Goal: Task Accomplishment & Management: Complete application form

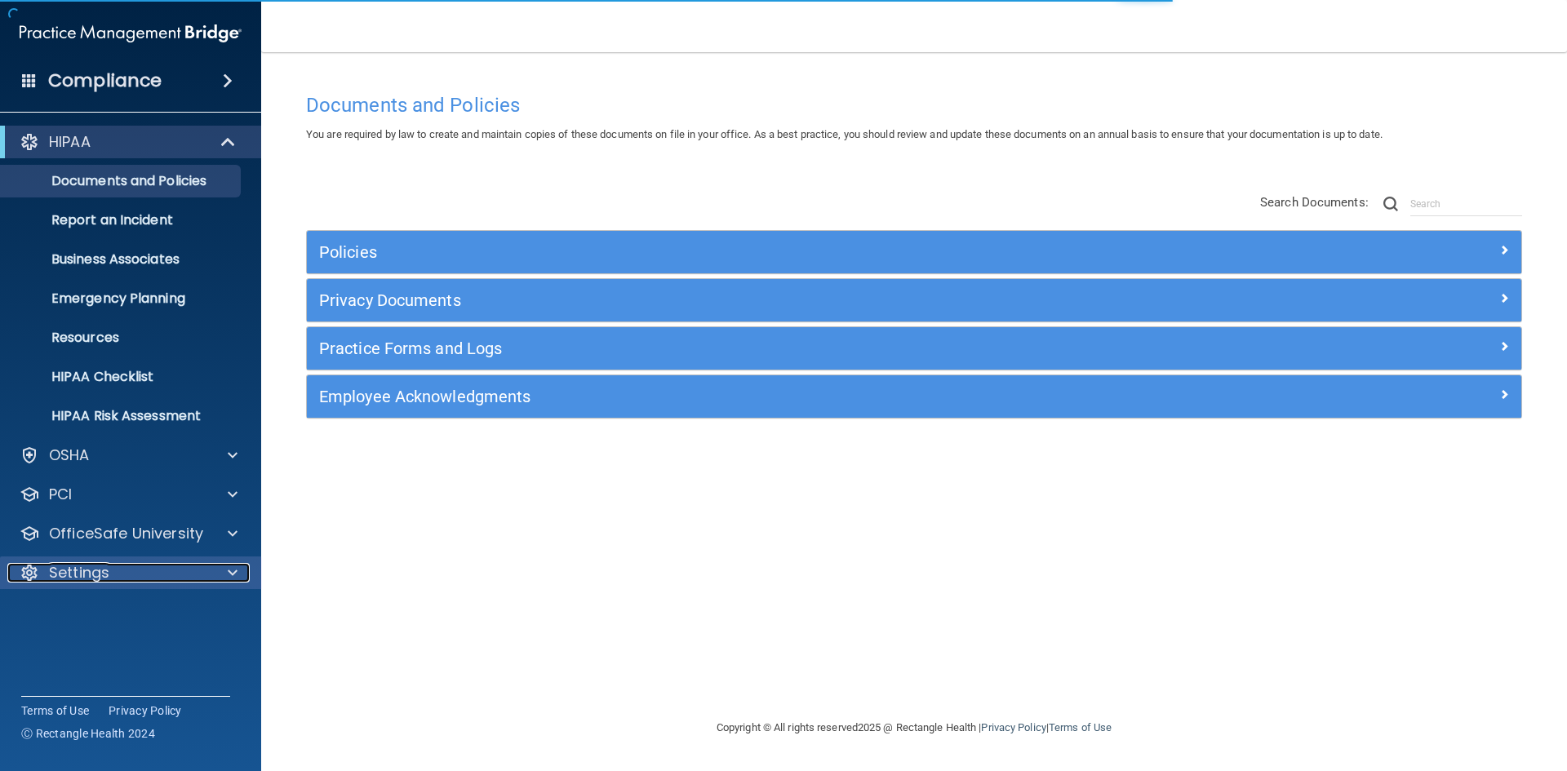
click at [227, 573] on div at bounding box center [230, 573] width 41 height 20
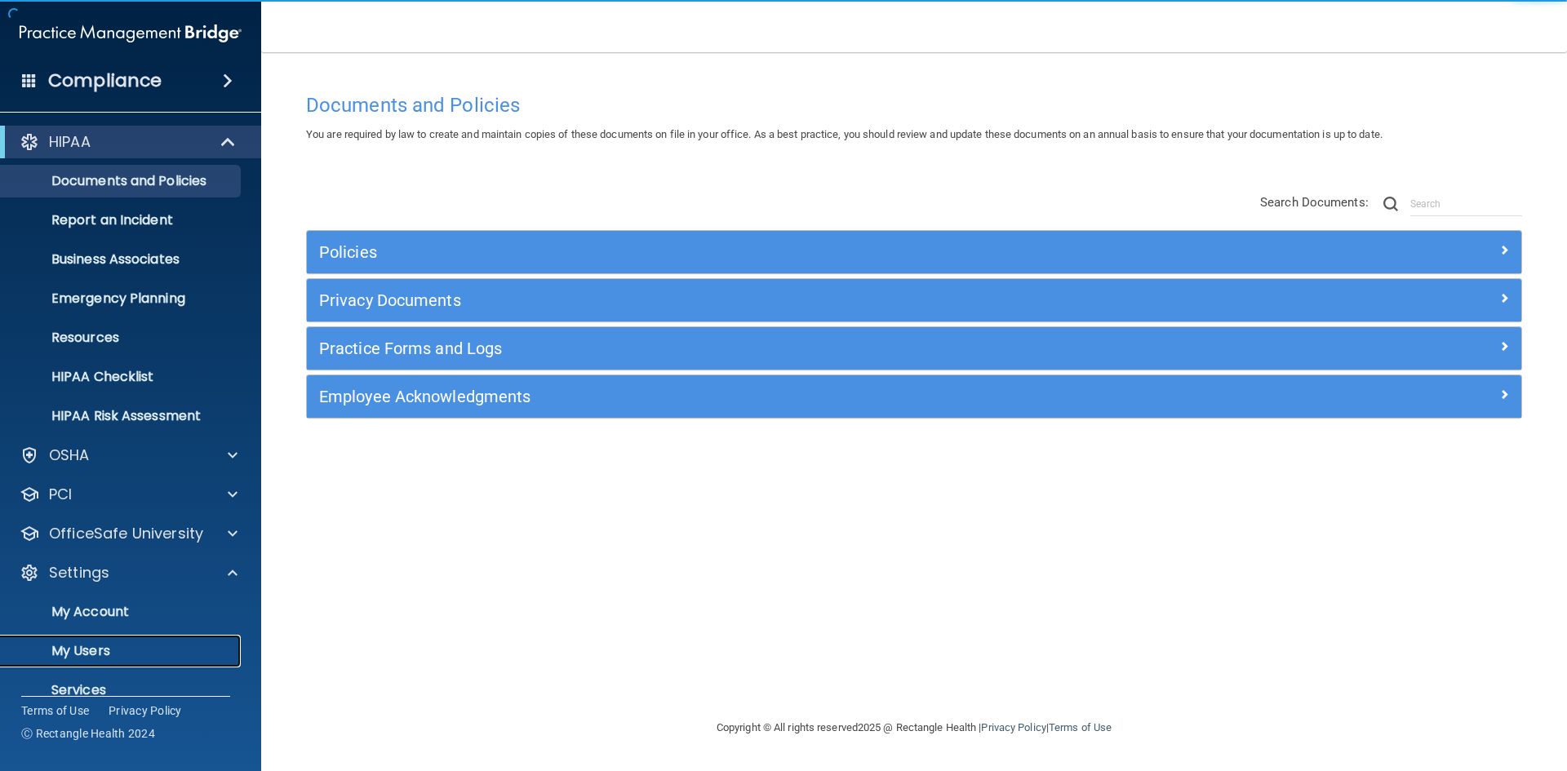
click at [150, 649] on p "My Users" at bounding box center [122, 651] width 223 height 16
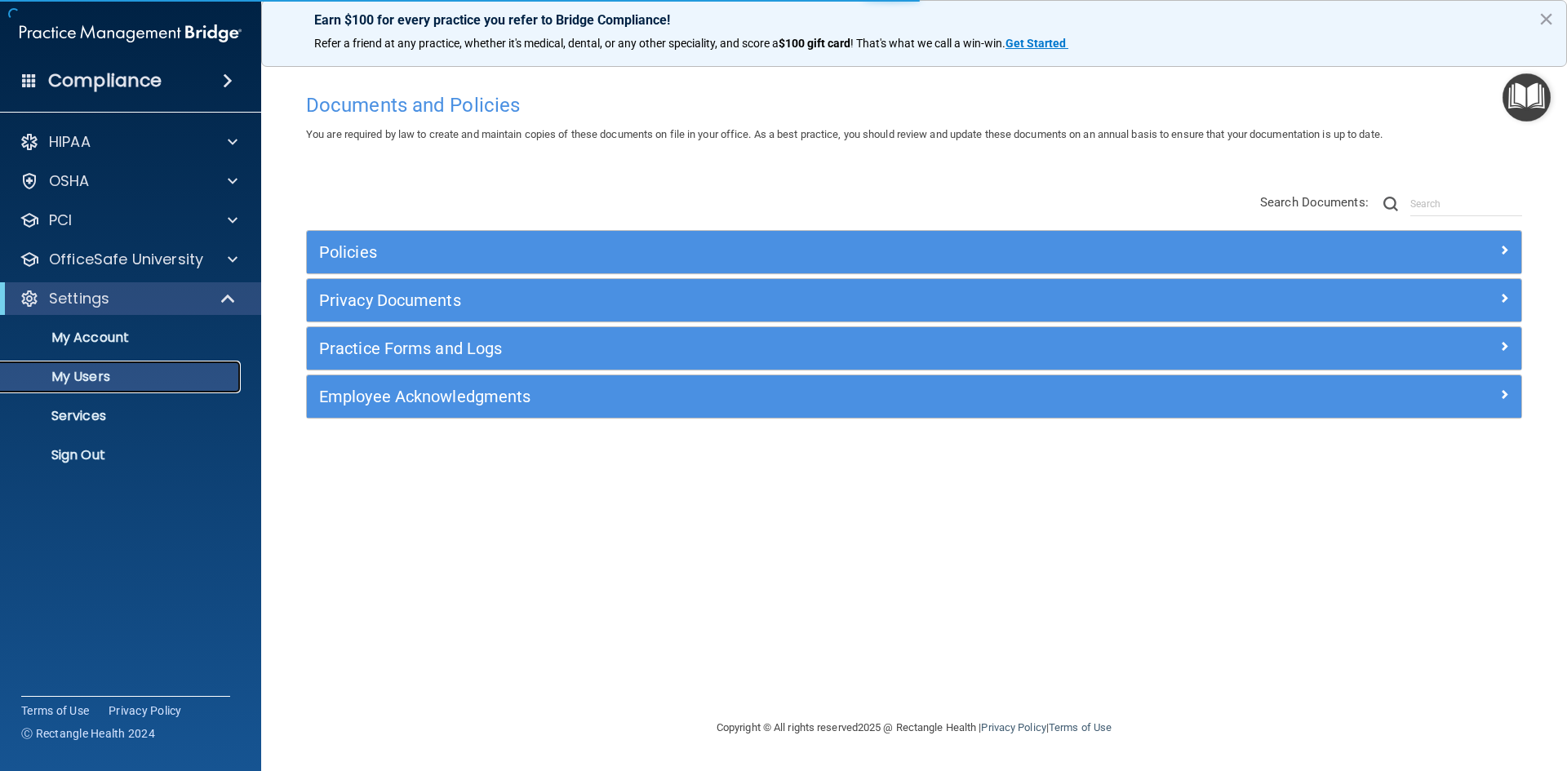
select select "20"
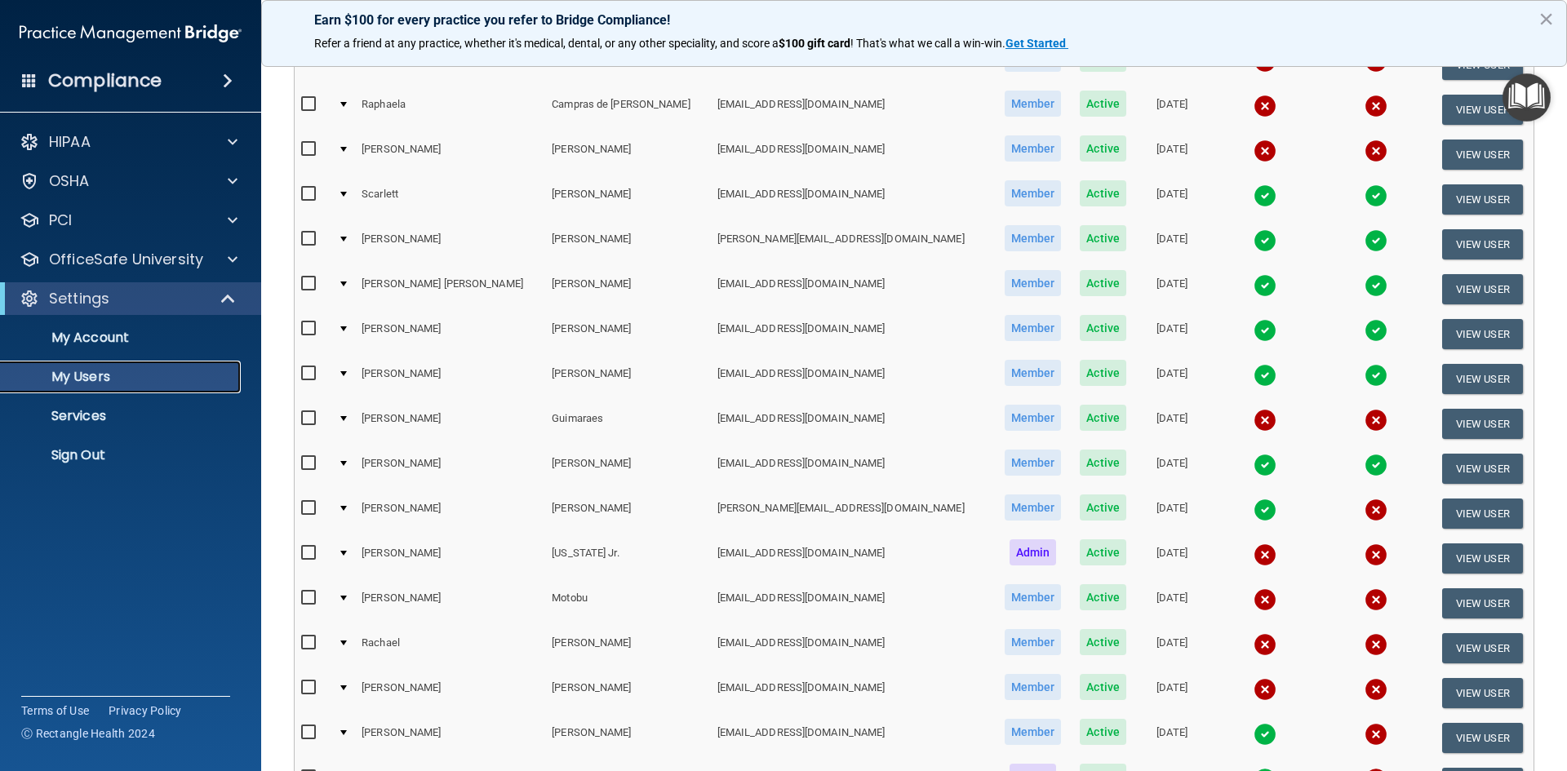
scroll to position [245, 0]
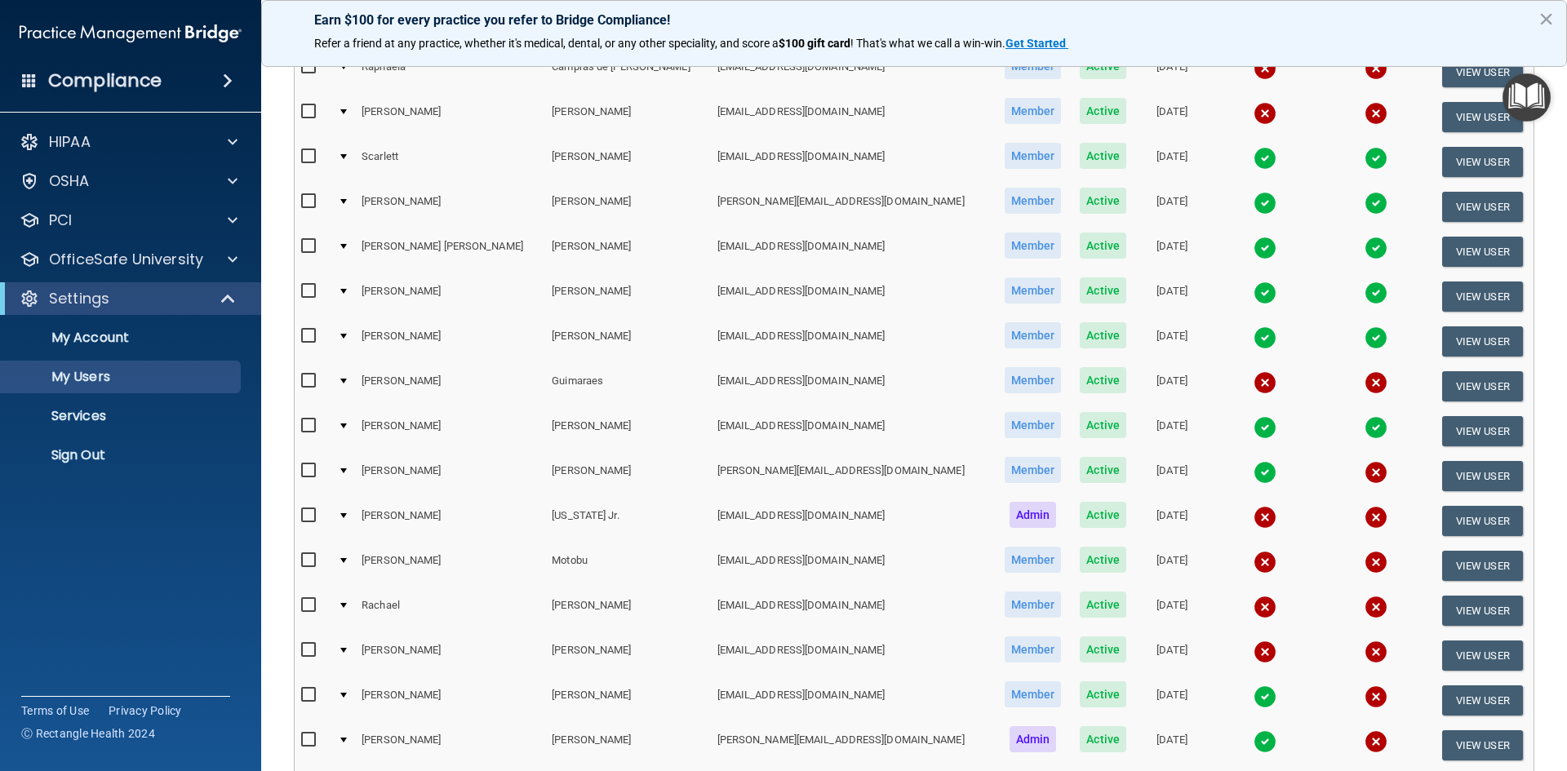
click at [304, 513] on input "checkbox" at bounding box center [310, 515] width 19 height 13
checkbox input "true"
click at [312, 603] on input "checkbox" at bounding box center [310, 605] width 19 height 13
checkbox input "true"
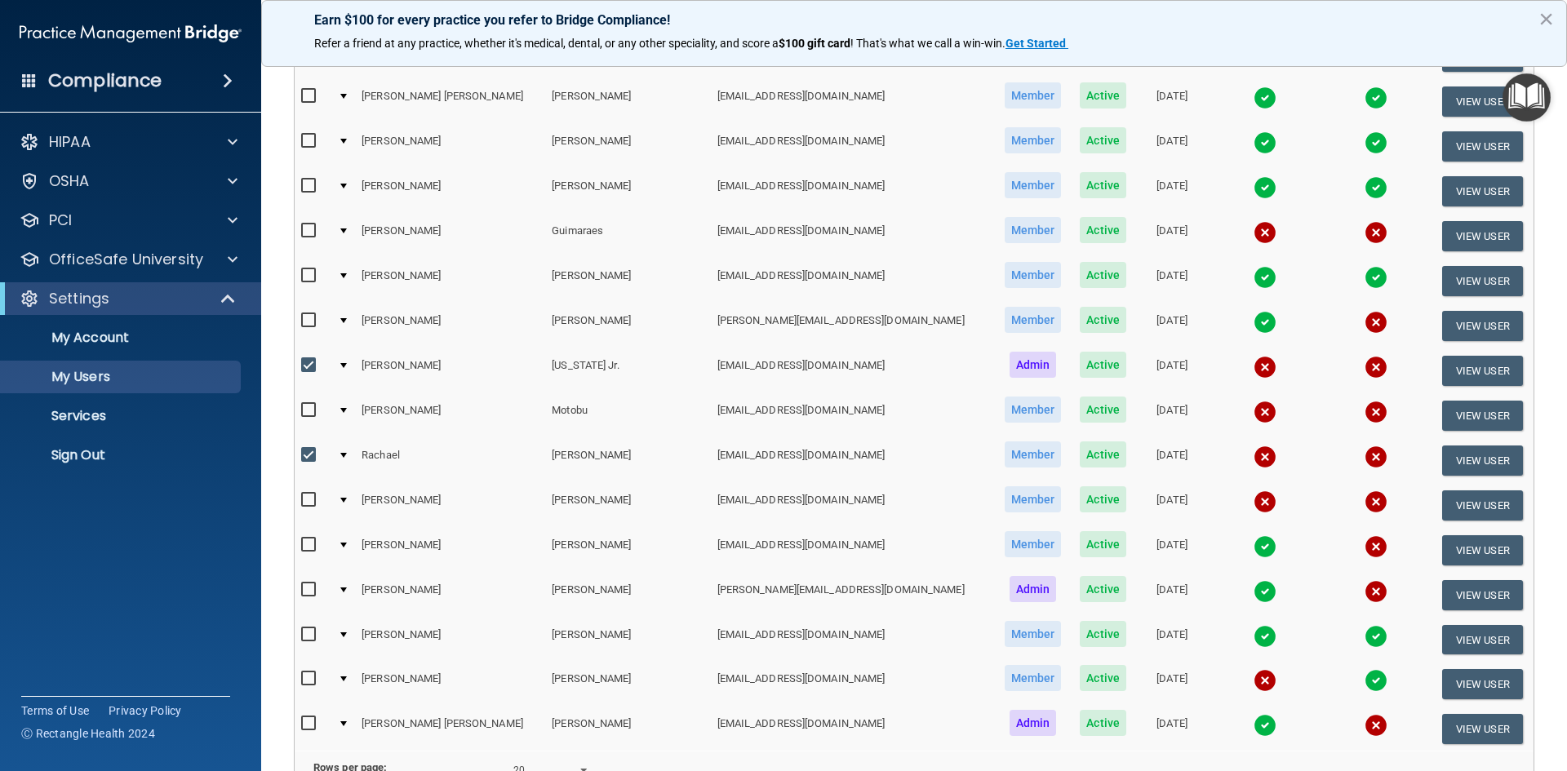
scroll to position [491, 0]
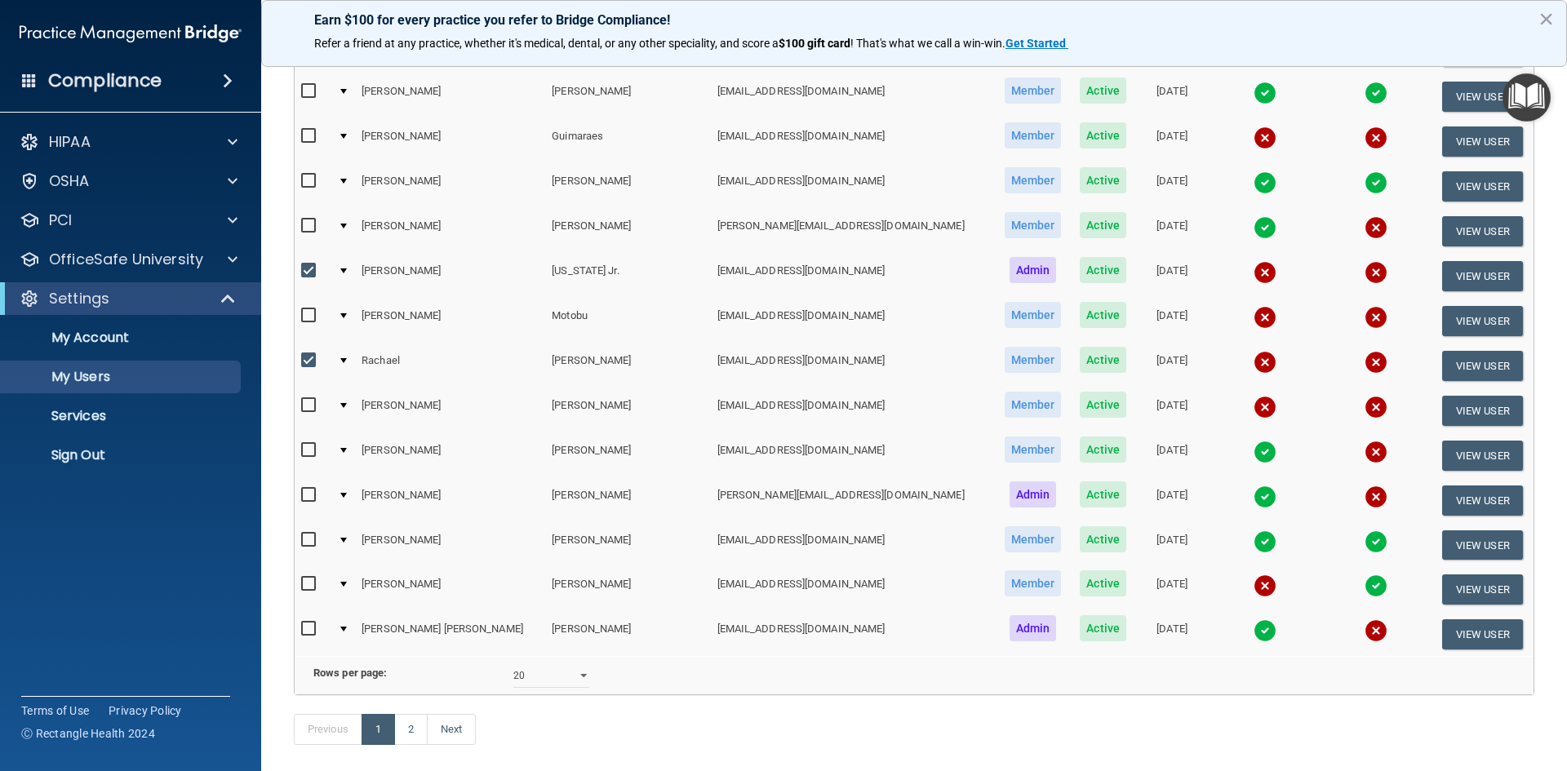
click at [305, 450] on input "checkbox" at bounding box center [310, 450] width 19 height 13
checkbox input "true"
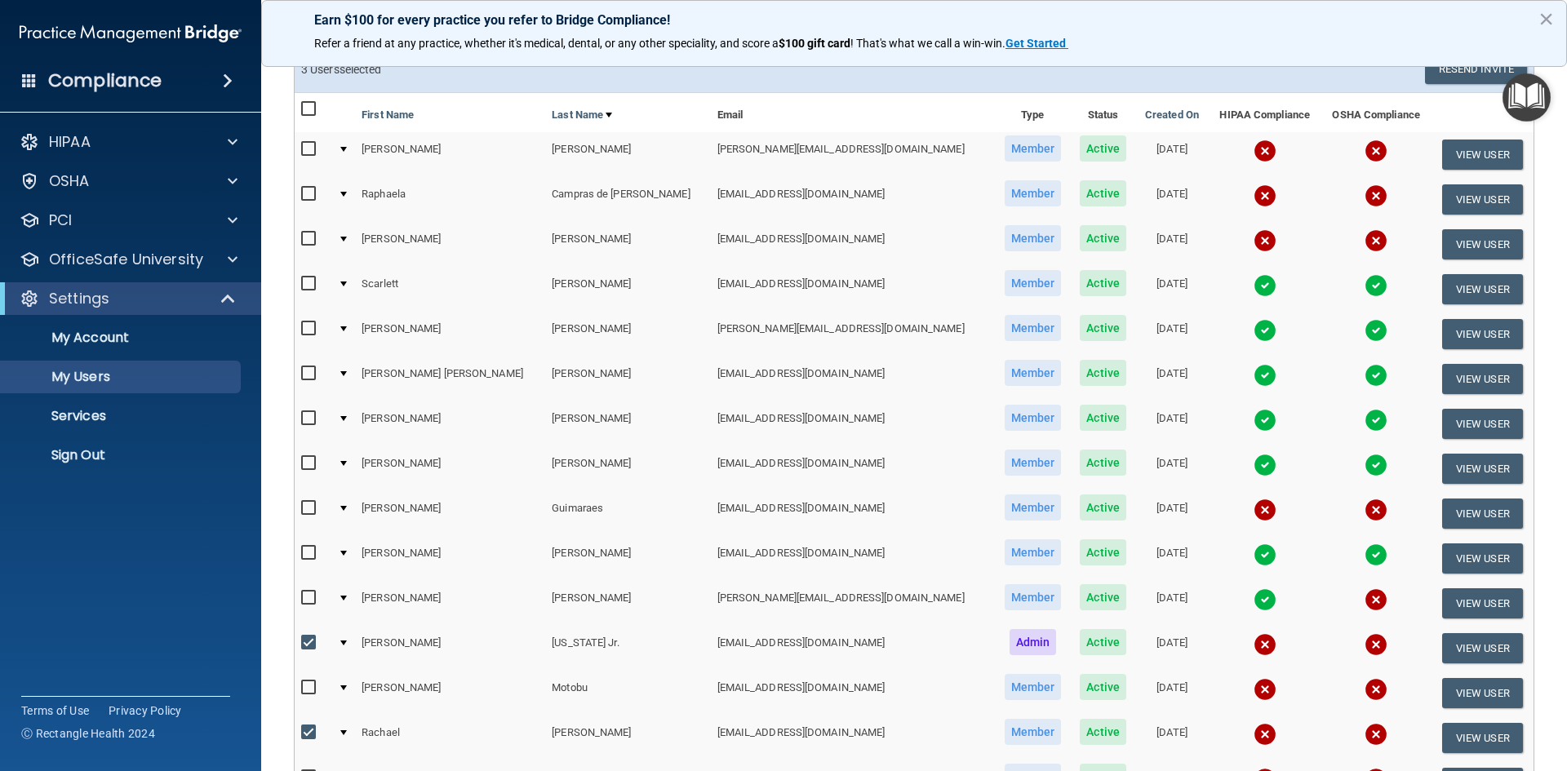
scroll to position [91, 0]
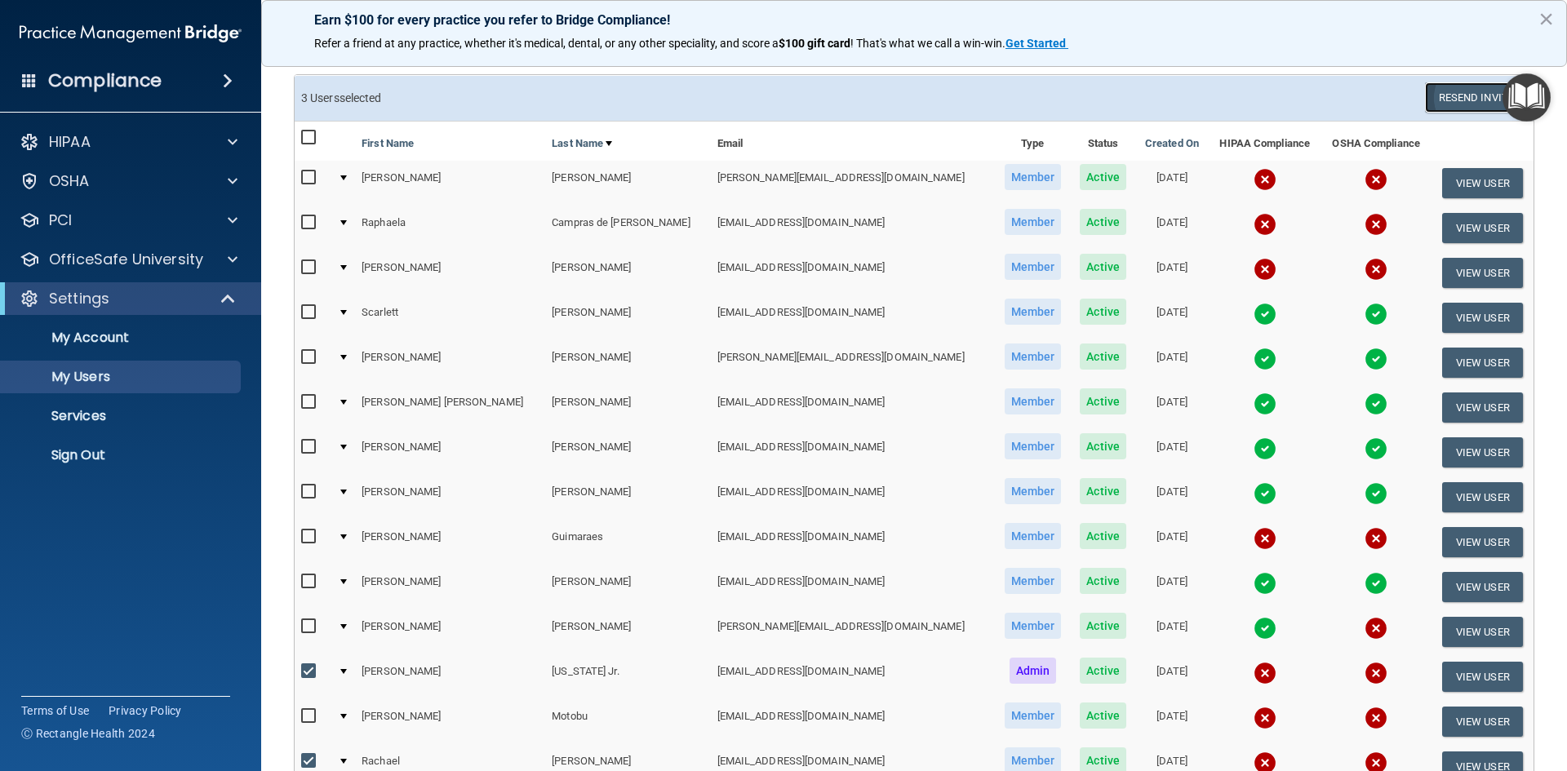
click at [1470, 94] on button "Resend Invite" at bounding box center [1476, 97] width 102 height 30
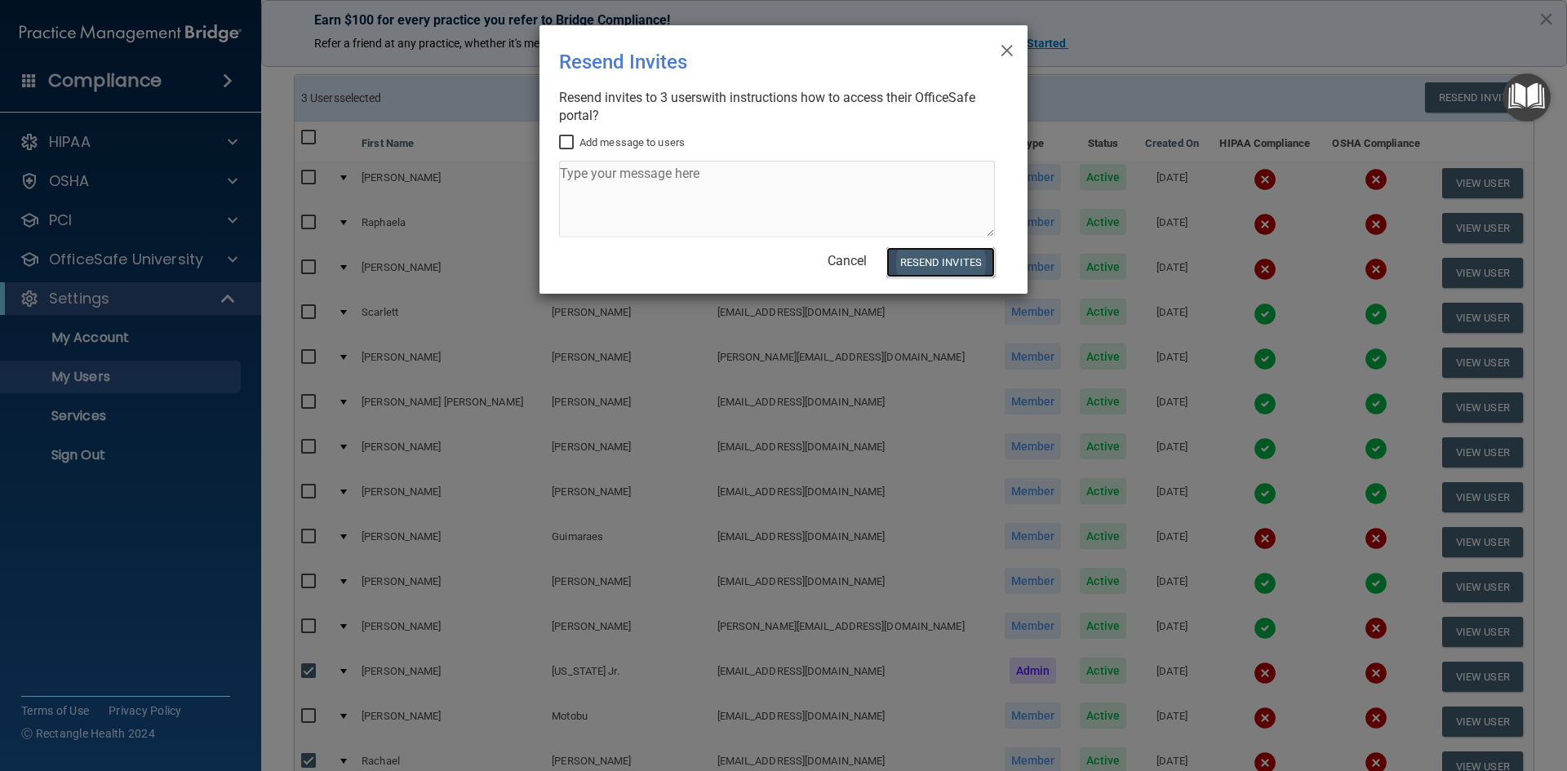
click at [975, 258] on button "Resend Invites" at bounding box center [940, 262] width 109 height 30
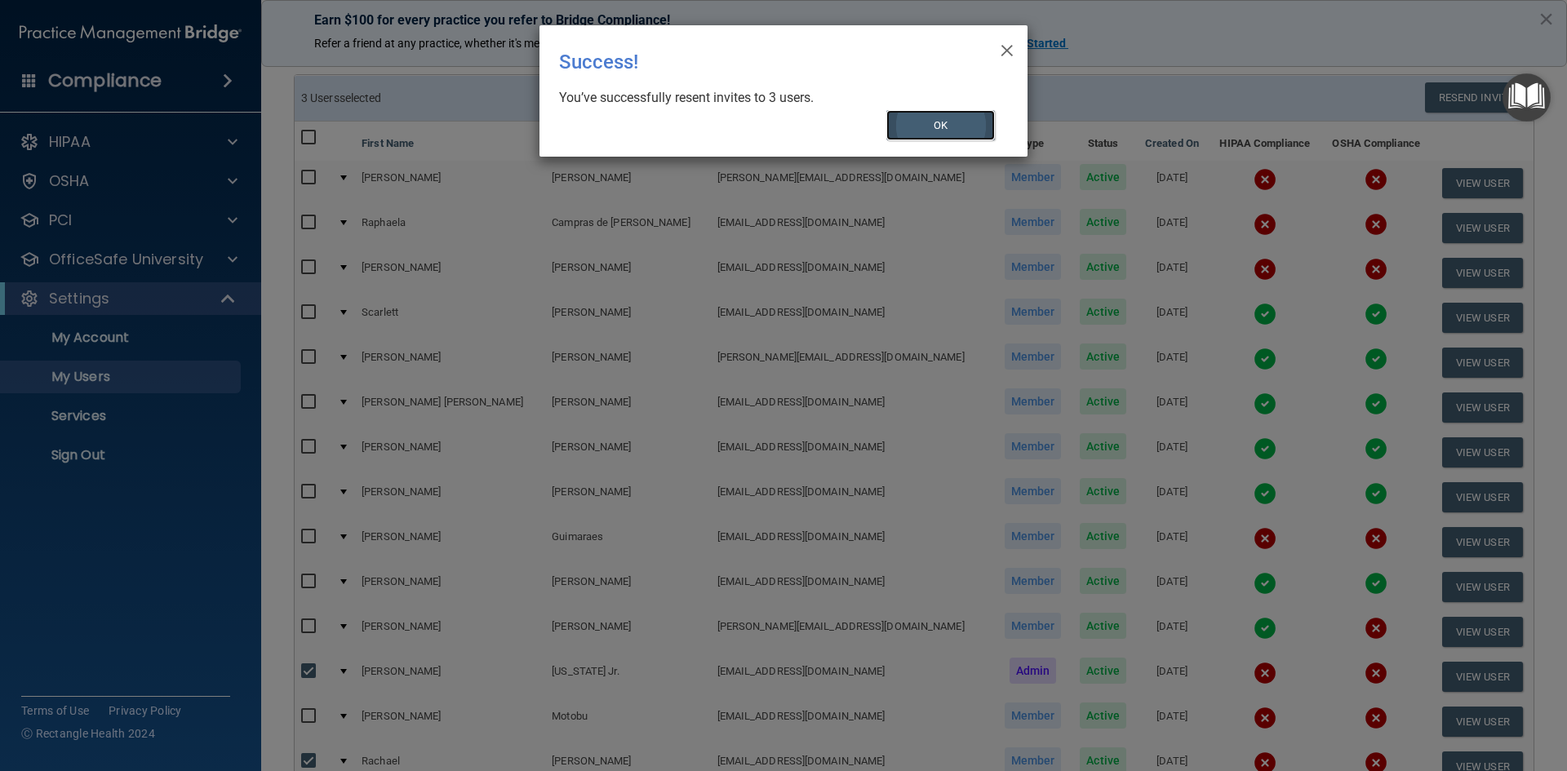
click at [973, 119] on button "OK" at bounding box center [940, 125] width 109 height 30
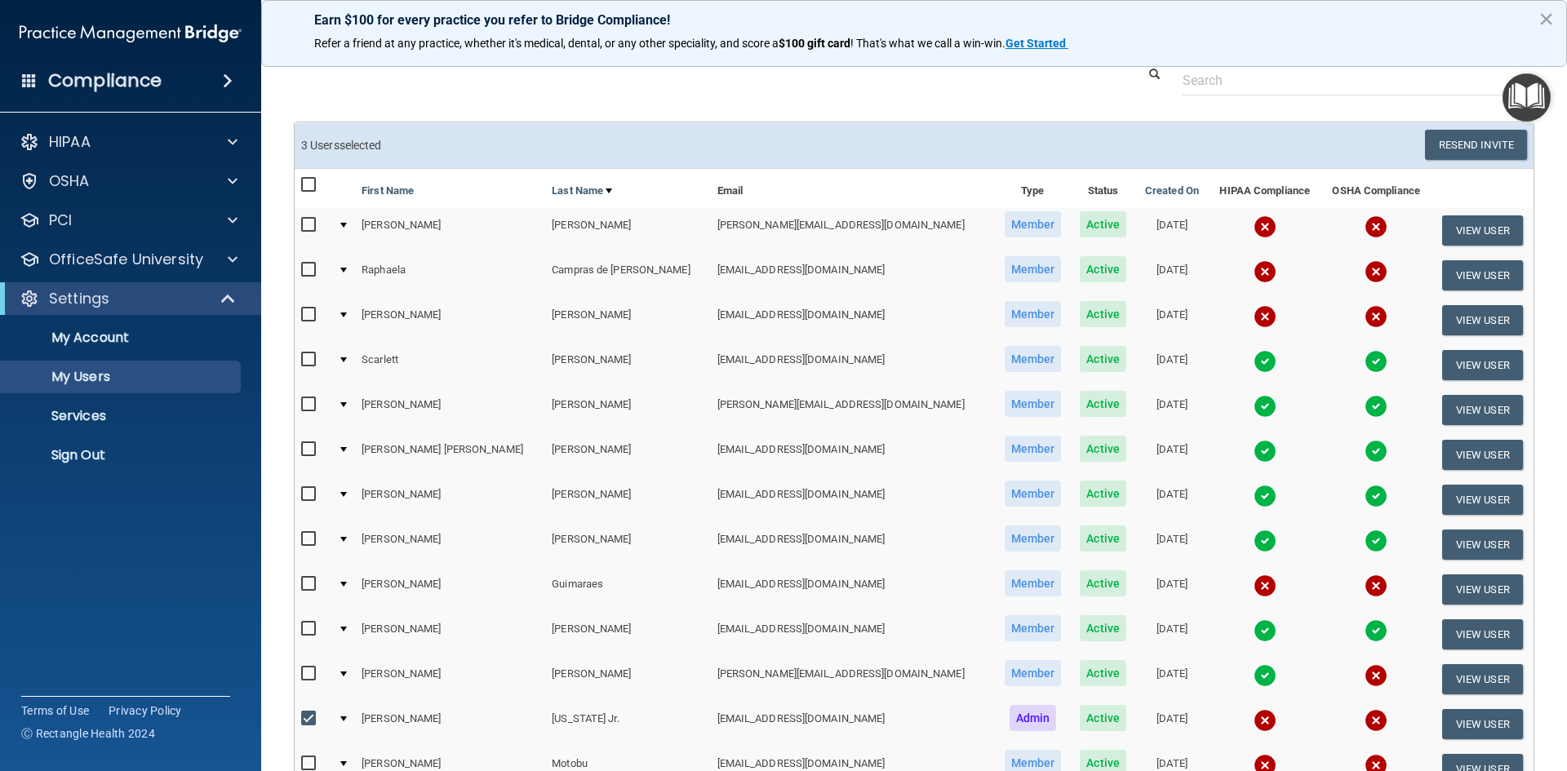
scroll to position [0, 0]
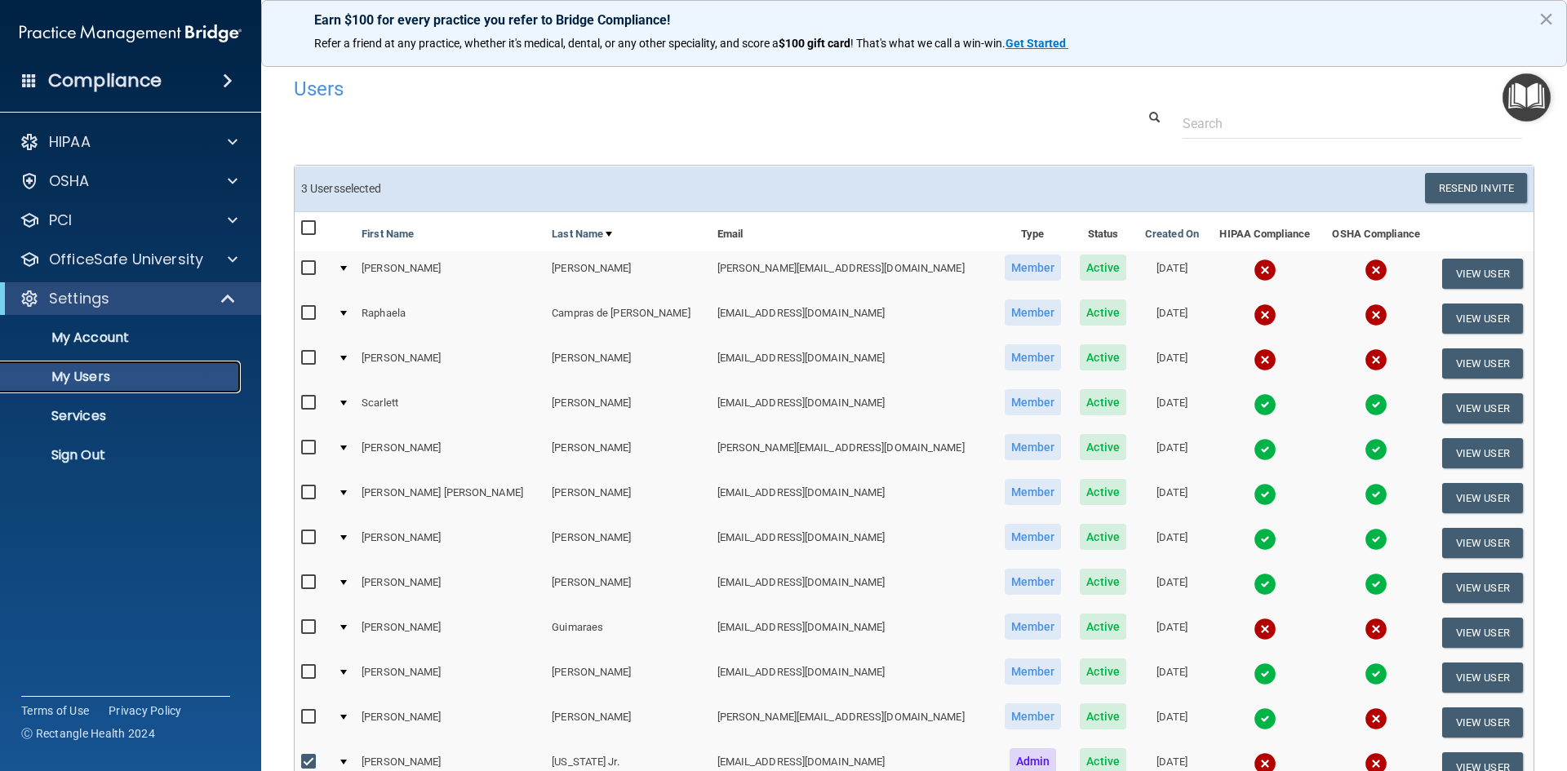
click at [122, 379] on p "My Users" at bounding box center [122, 377] width 223 height 16
click at [118, 457] on p "Sign Out" at bounding box center [122, 455] width 223 height 16
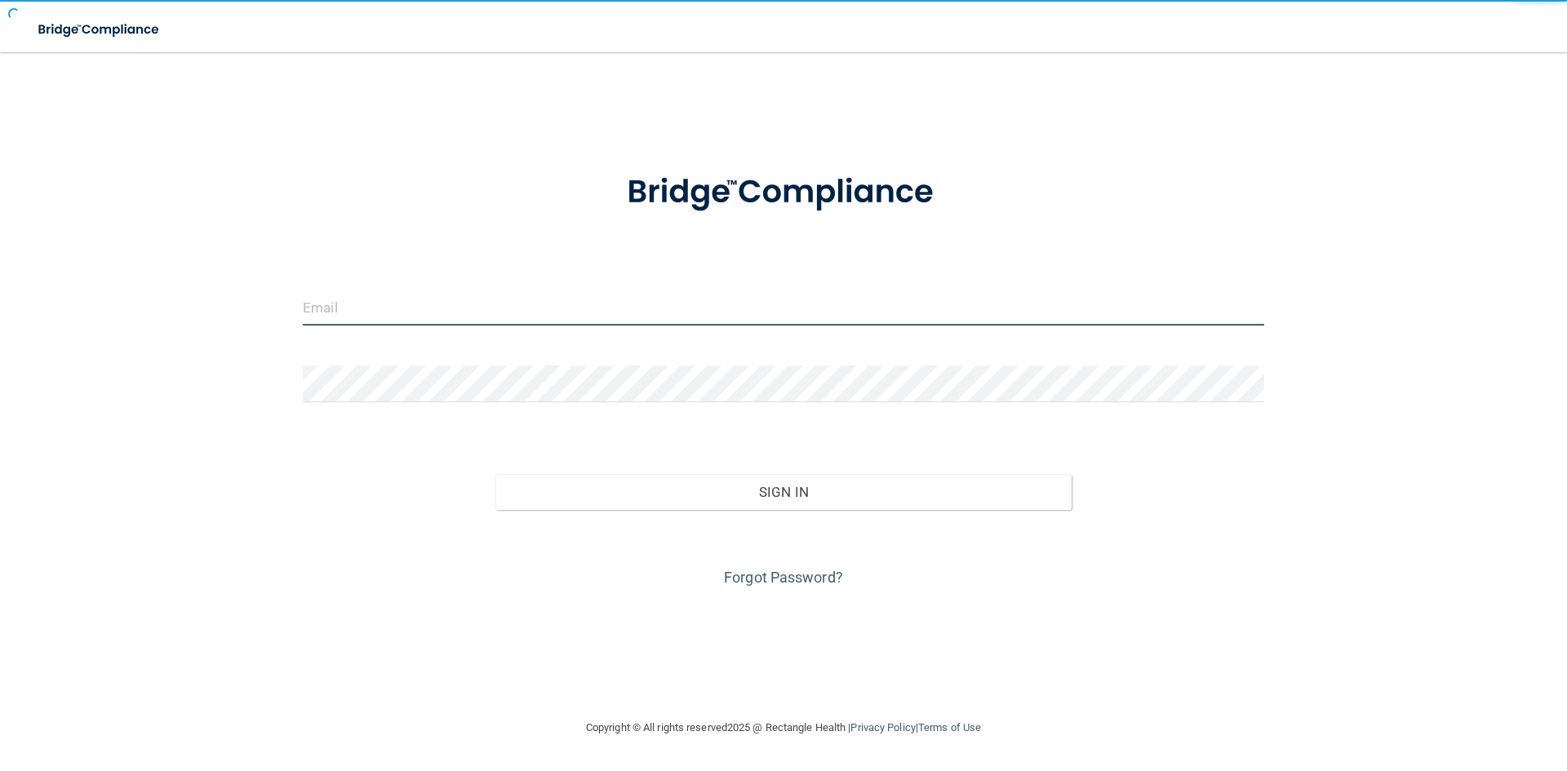
type input "[EMAIL_ADDRESS][DOMAIN_NAME]"
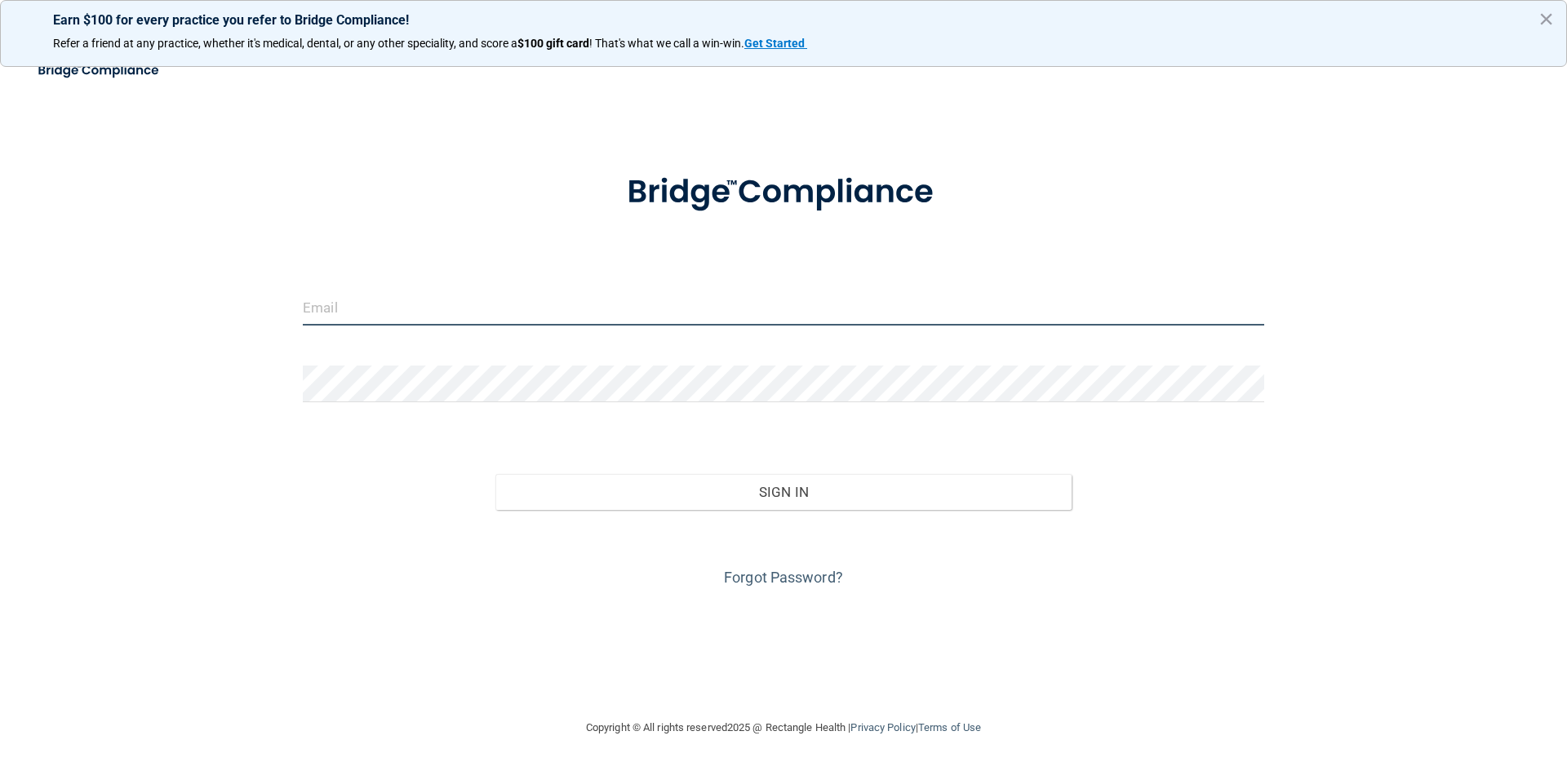
type input "[EMAIL_ADDRESS][DOMAIN_NAME]"
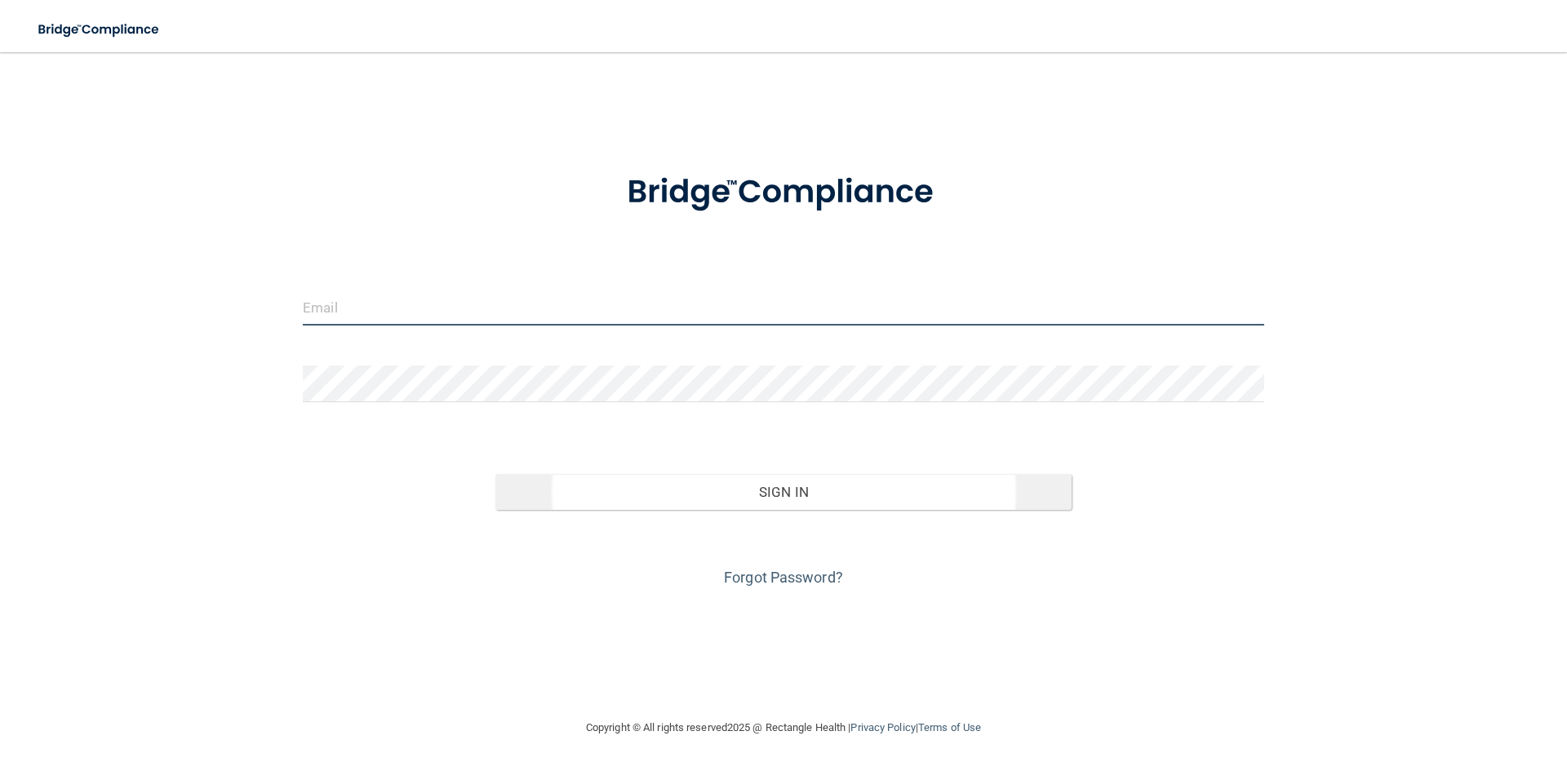
type input "[EMAIL_ADDRESS][DOMAIN_NAME]"
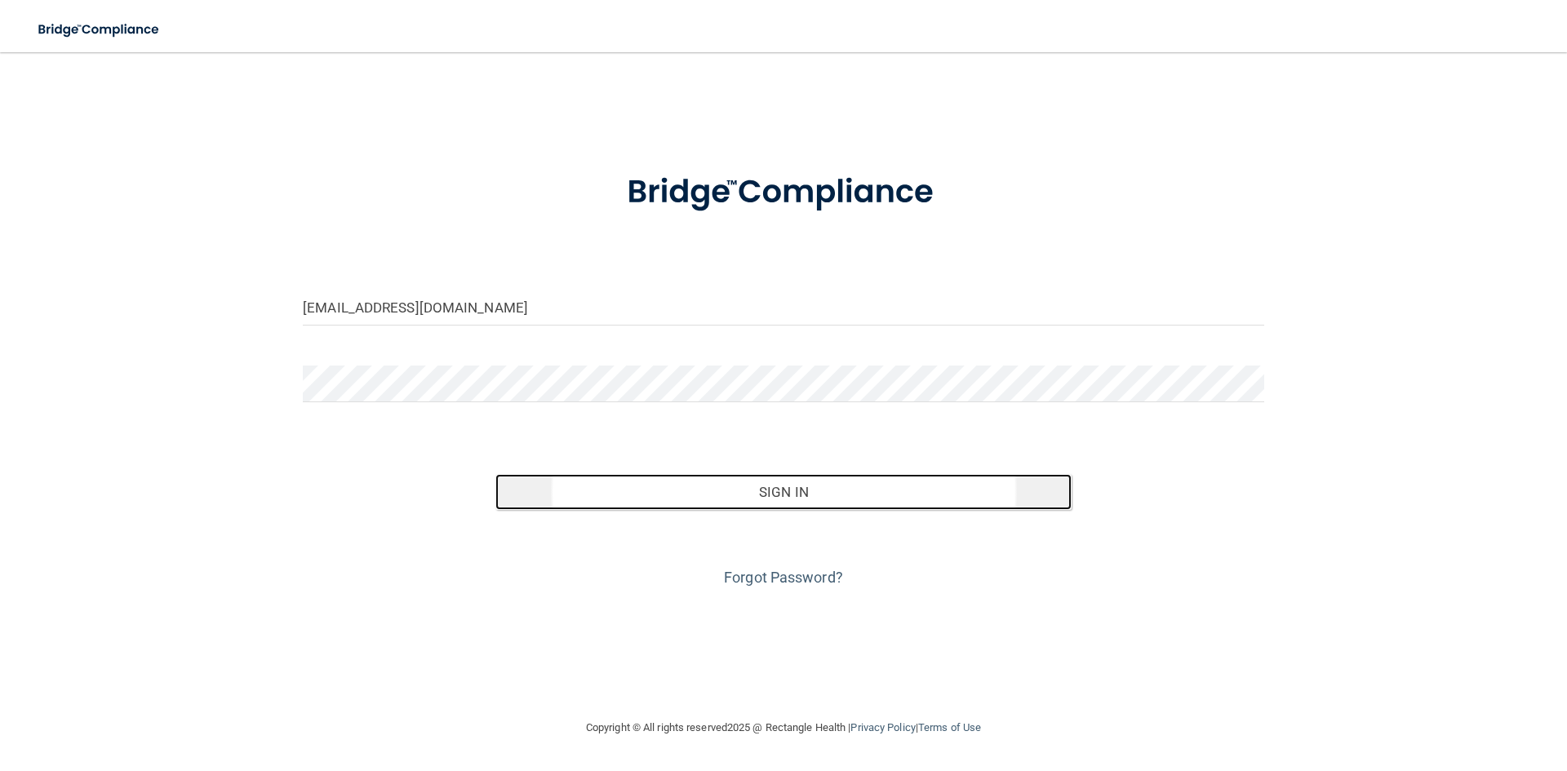
click at [775, 501] on button "Sign In" at bounding box center [783, 492] width 577 height 36
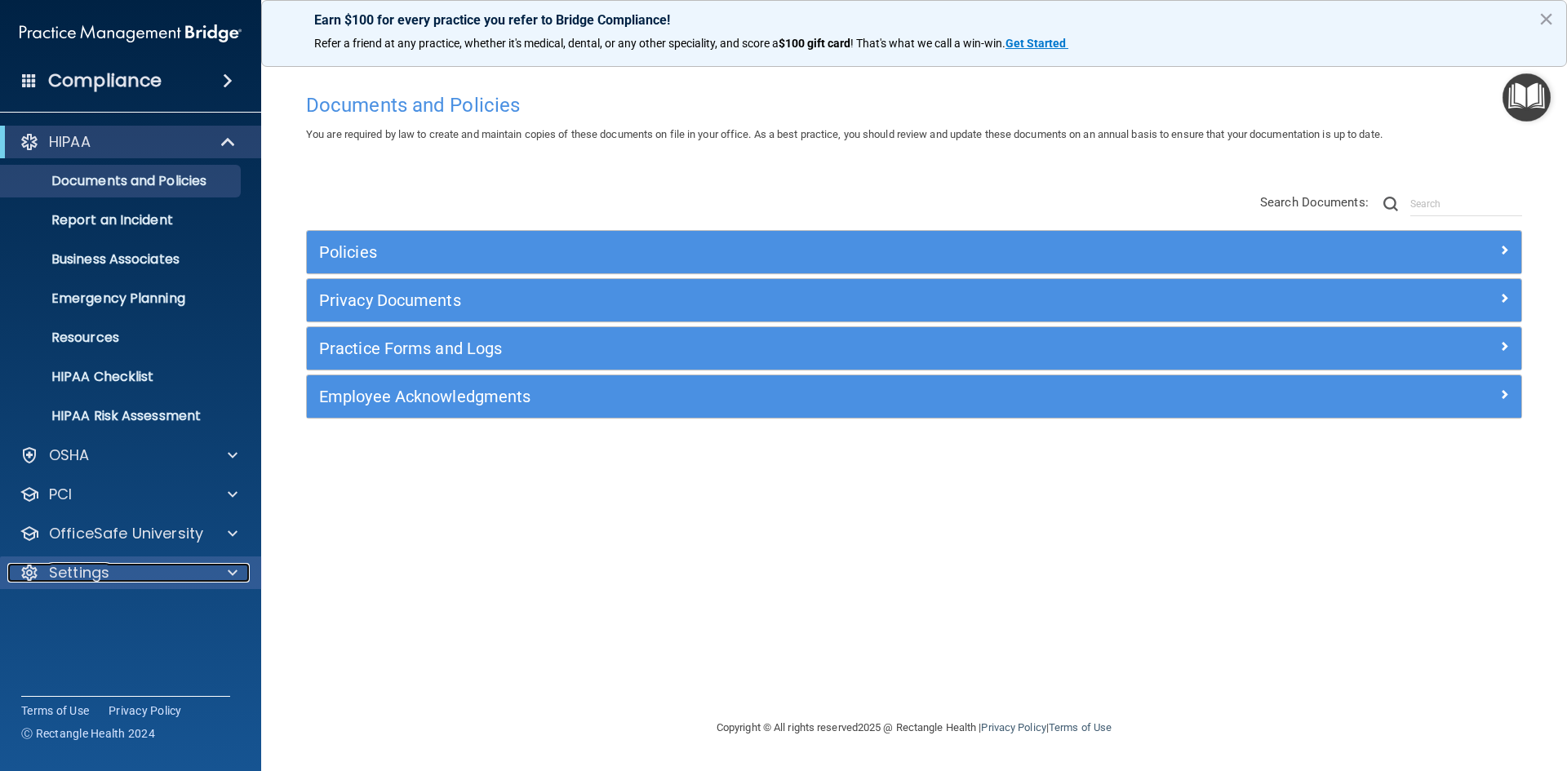
click at [238, 567] on div at bounding box center [230, 573] width 41 height 20
click at [161, 609] on p "My Account" at bounding box center [122, 612] width 223 height 16
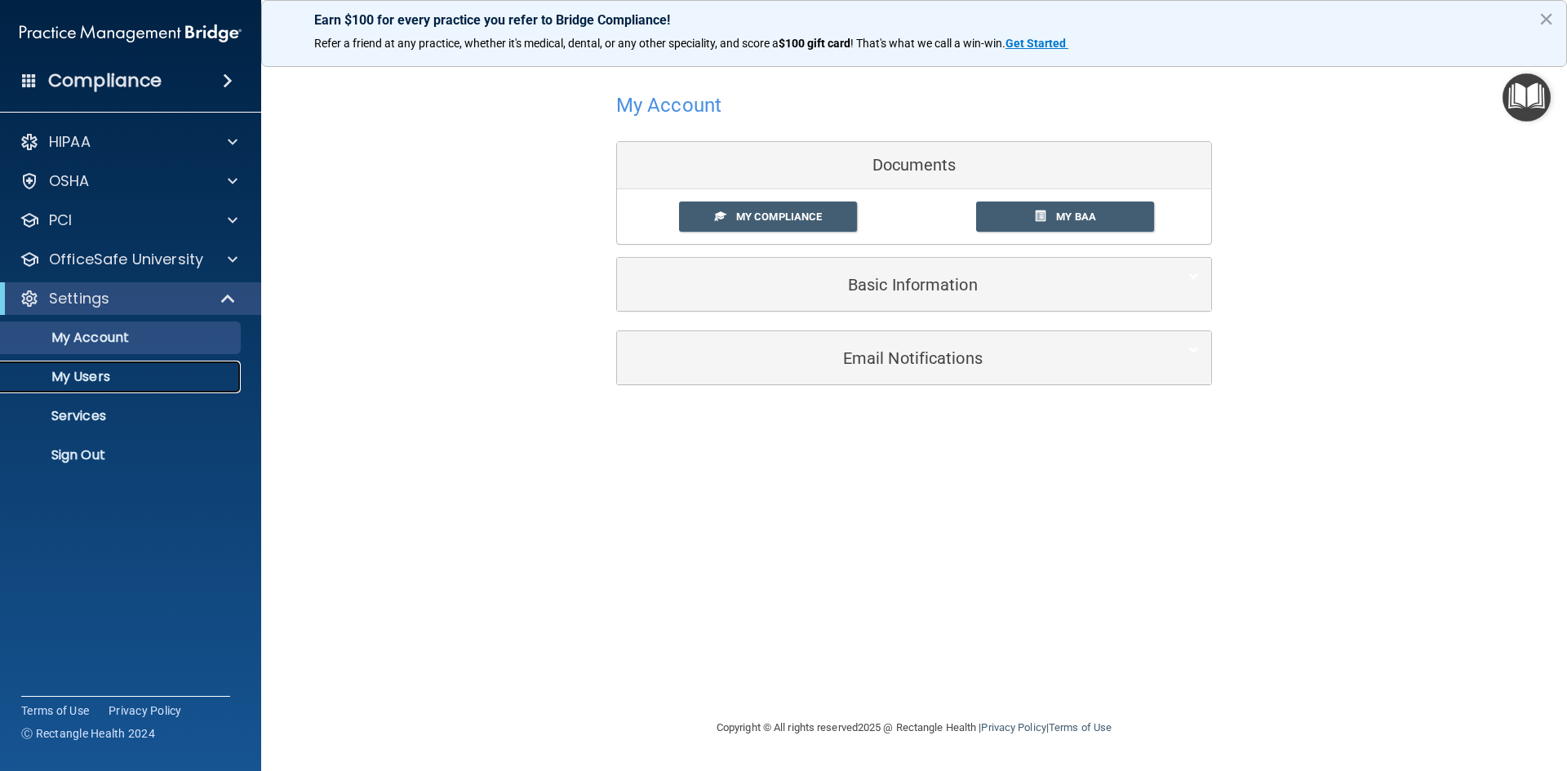
click at [108, 377] on p "My Users" at bounding box center [122, 377] width 223 height 16
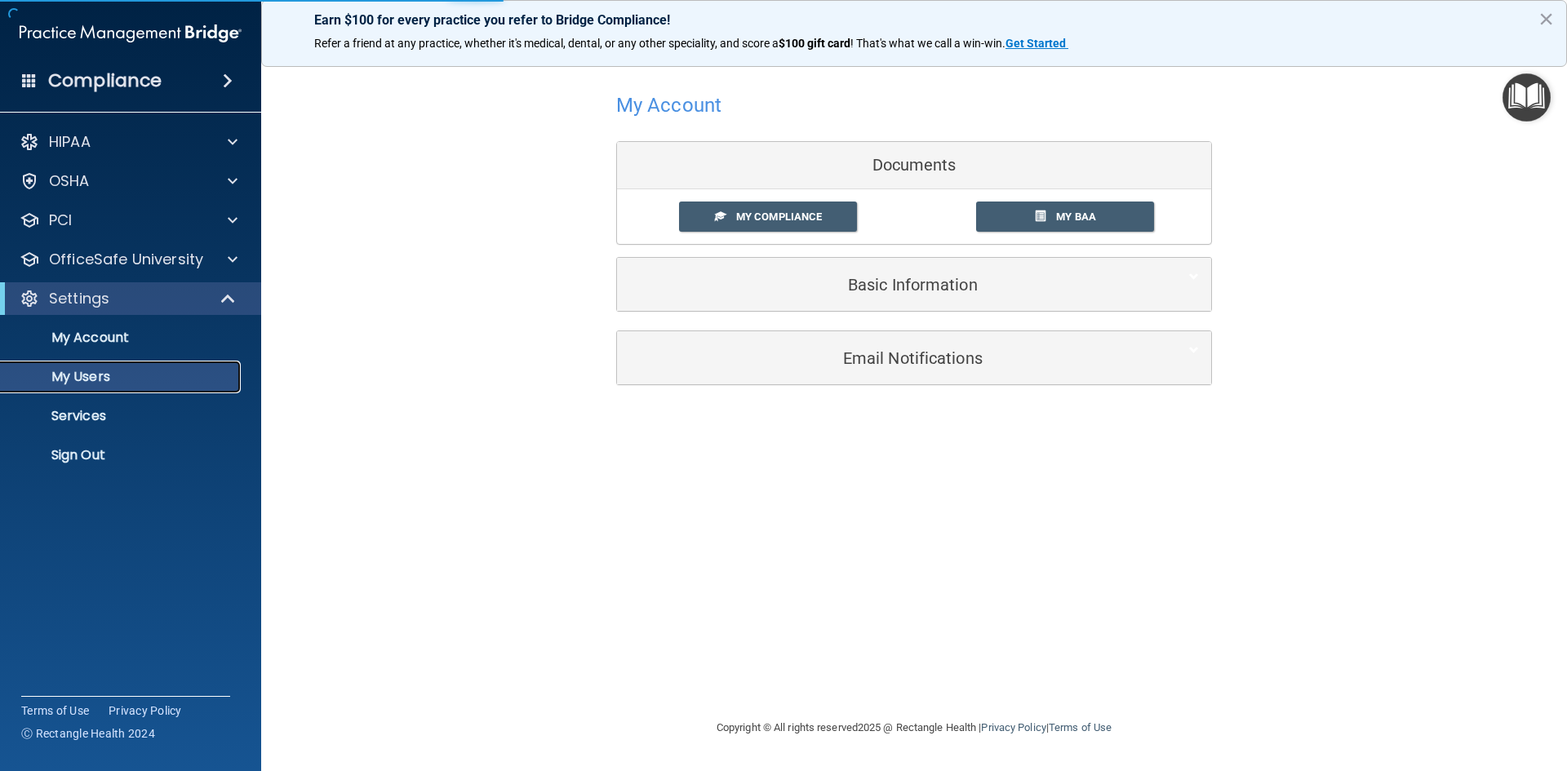
click at [98, 379] on p "My Users" at bounding box center [122, 377] width 223 height 16
select select "20"
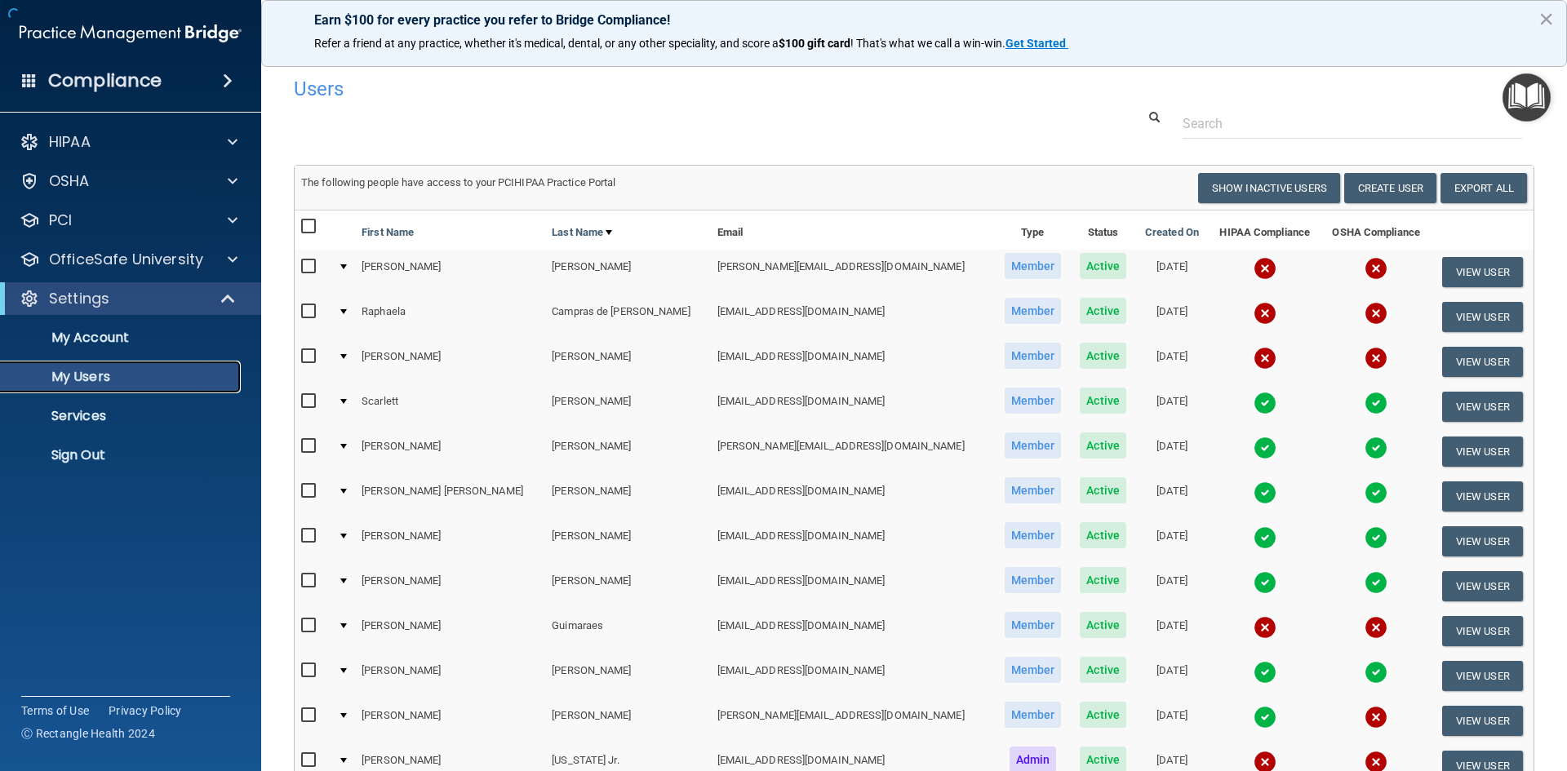
click at [87, 378] on p "My Users" at bounding box center [122, 377] width 223 height 16
click at [1376, 185] on button "Create User" at bounding box center [1390, 188] width 92 height 30
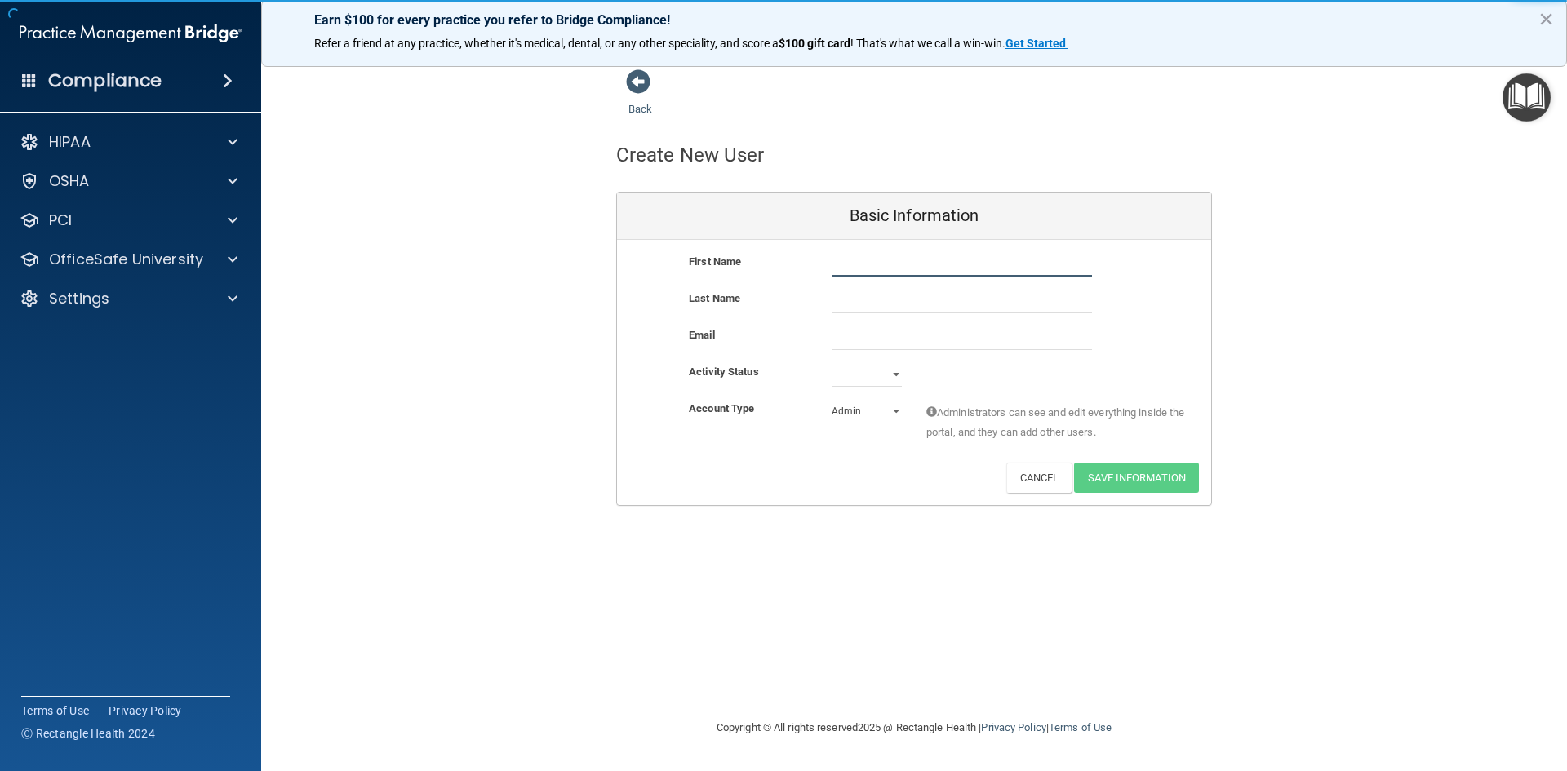
click at [880, 265] on input "text" at bounding box center [962, 264] width 260 height 24
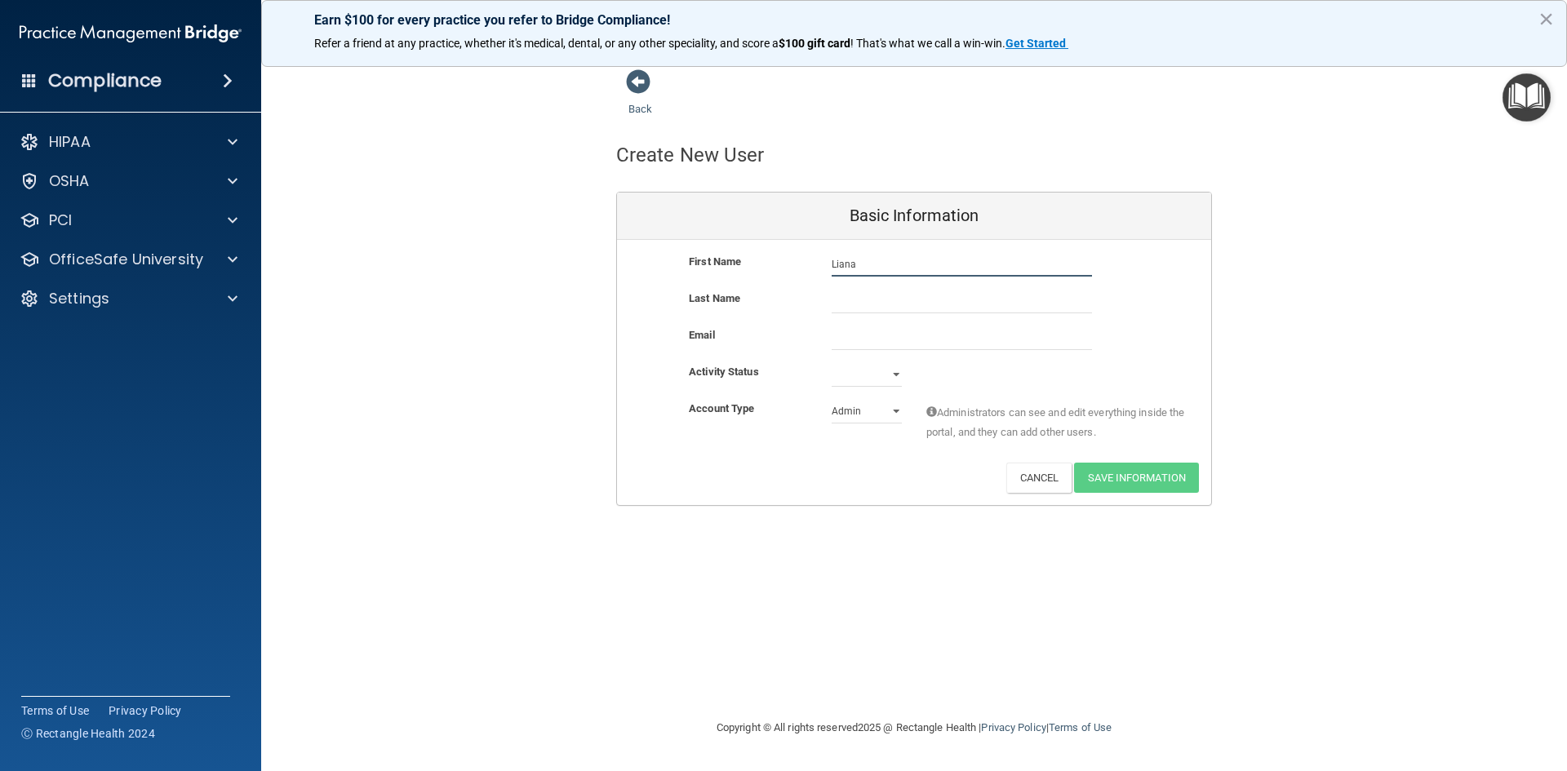
type input "Liana"
click at [878, 305] on input "text" at bounding box center [962, 301] width 260 height 24
type input "Freires"
click at [894, 341] on input "email" at bounding box center [962, 338] width 260 height 24
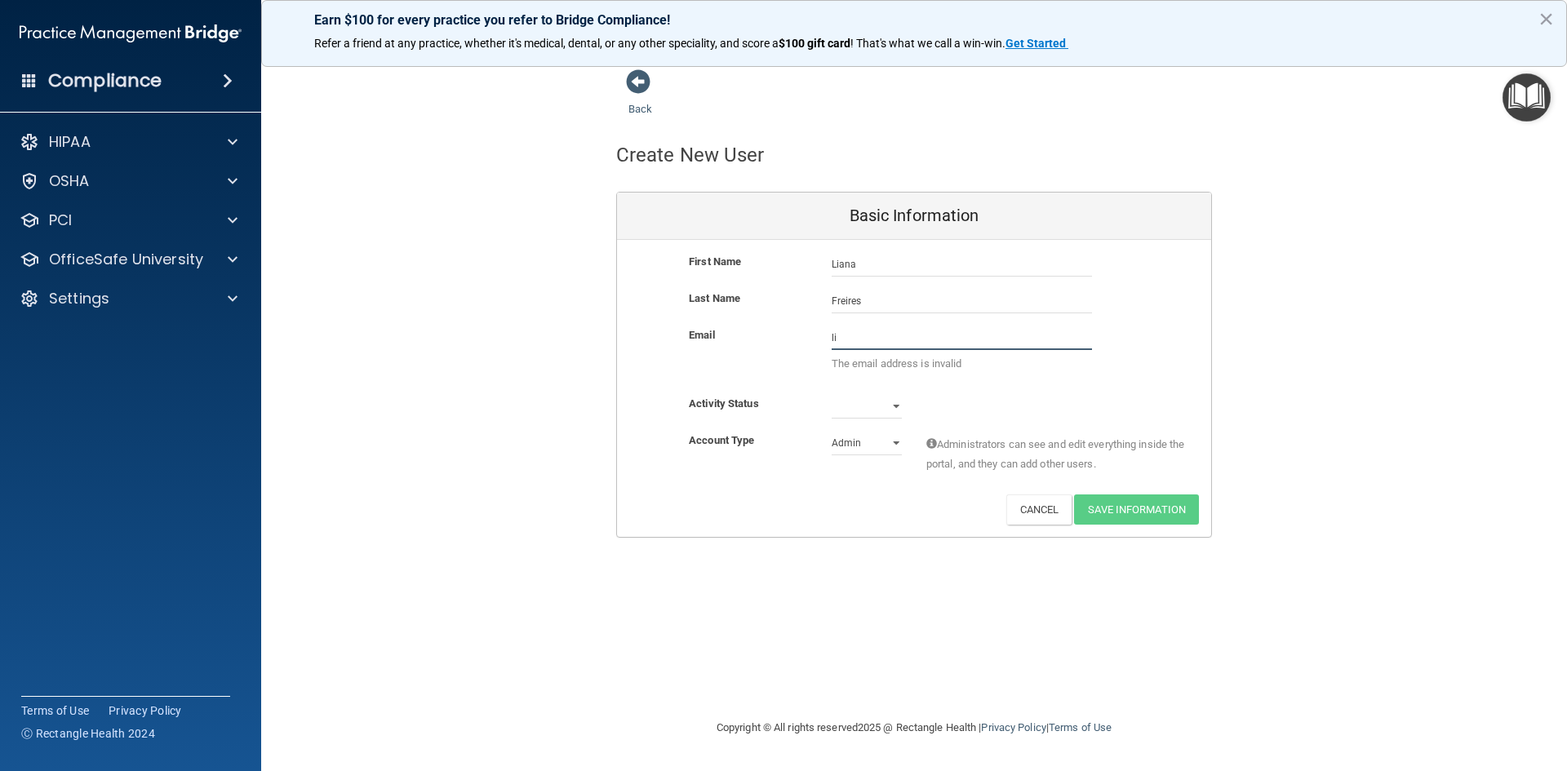
type input "l"
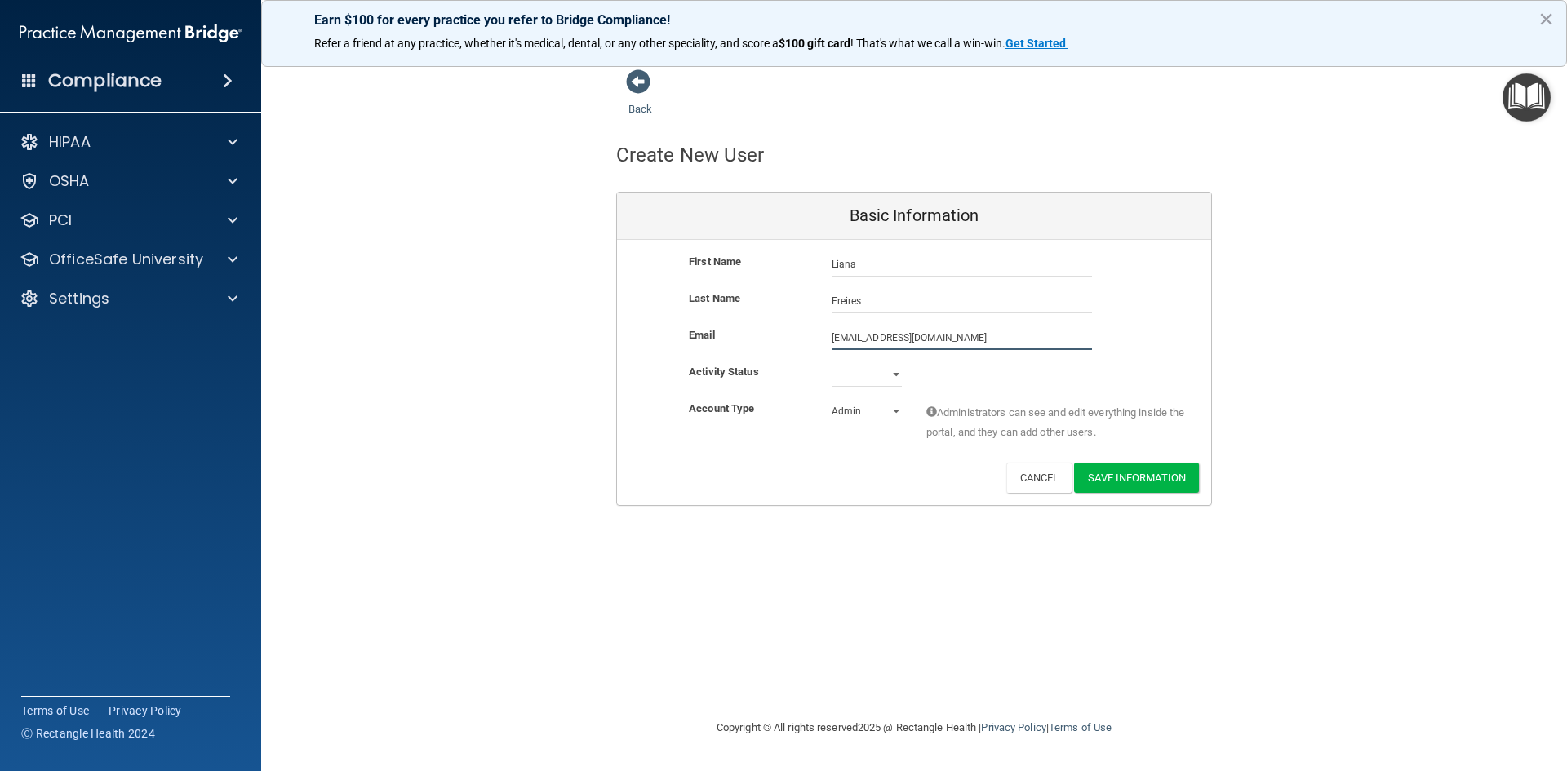
type input "[EMAIL_ADDRESS][DOMAIN_NAME]"
click at [898, 377] on select "Active Inactive" at bounding box center [867, 374] width 70 height 24
select select "active"
click at [832, 362] on select "Active Inactive" at bounding box center [867, 374] width 70 height 24
click at [899, 415] on select "Admin Member" at bounding box center [867, 411] width 70 height 24
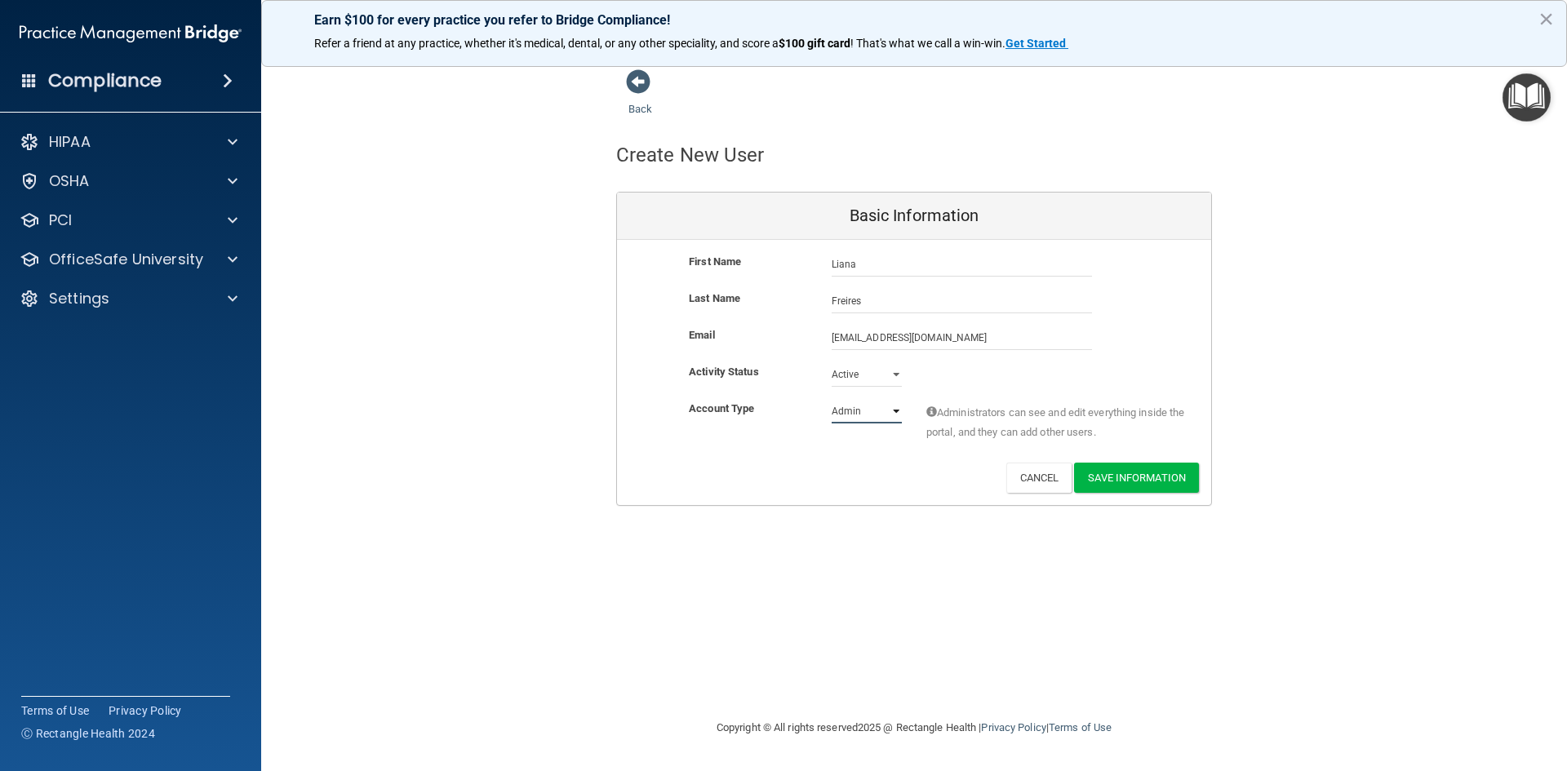
select select "practice_member"
click at [832, 399] on select "Admin Member" at bounding box center [867, 411] width 70 height 24
click at [1135, 477] on button "Save Information" at bounding box center [1136, 478] width 125 height 30
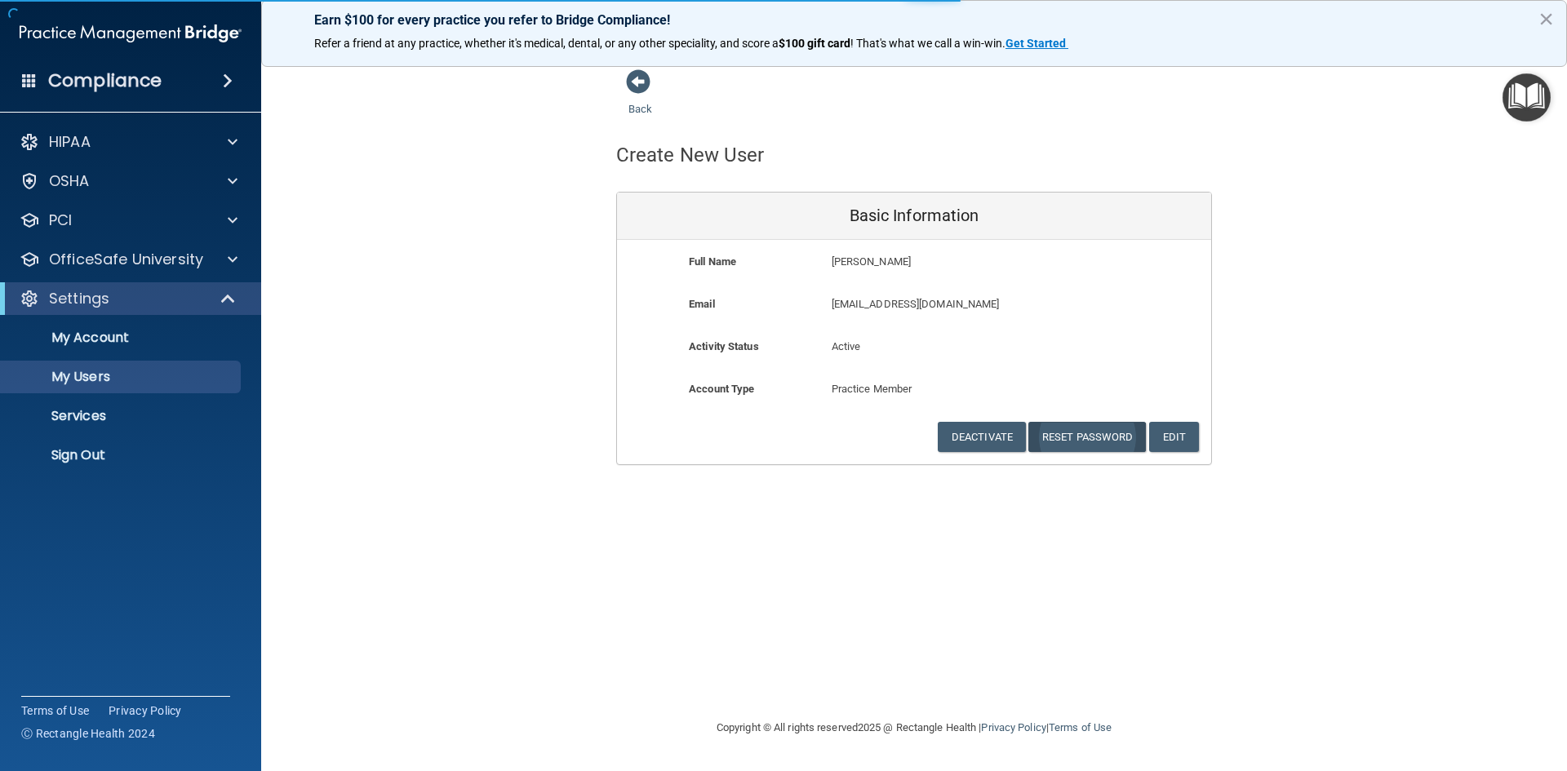
select select "20"
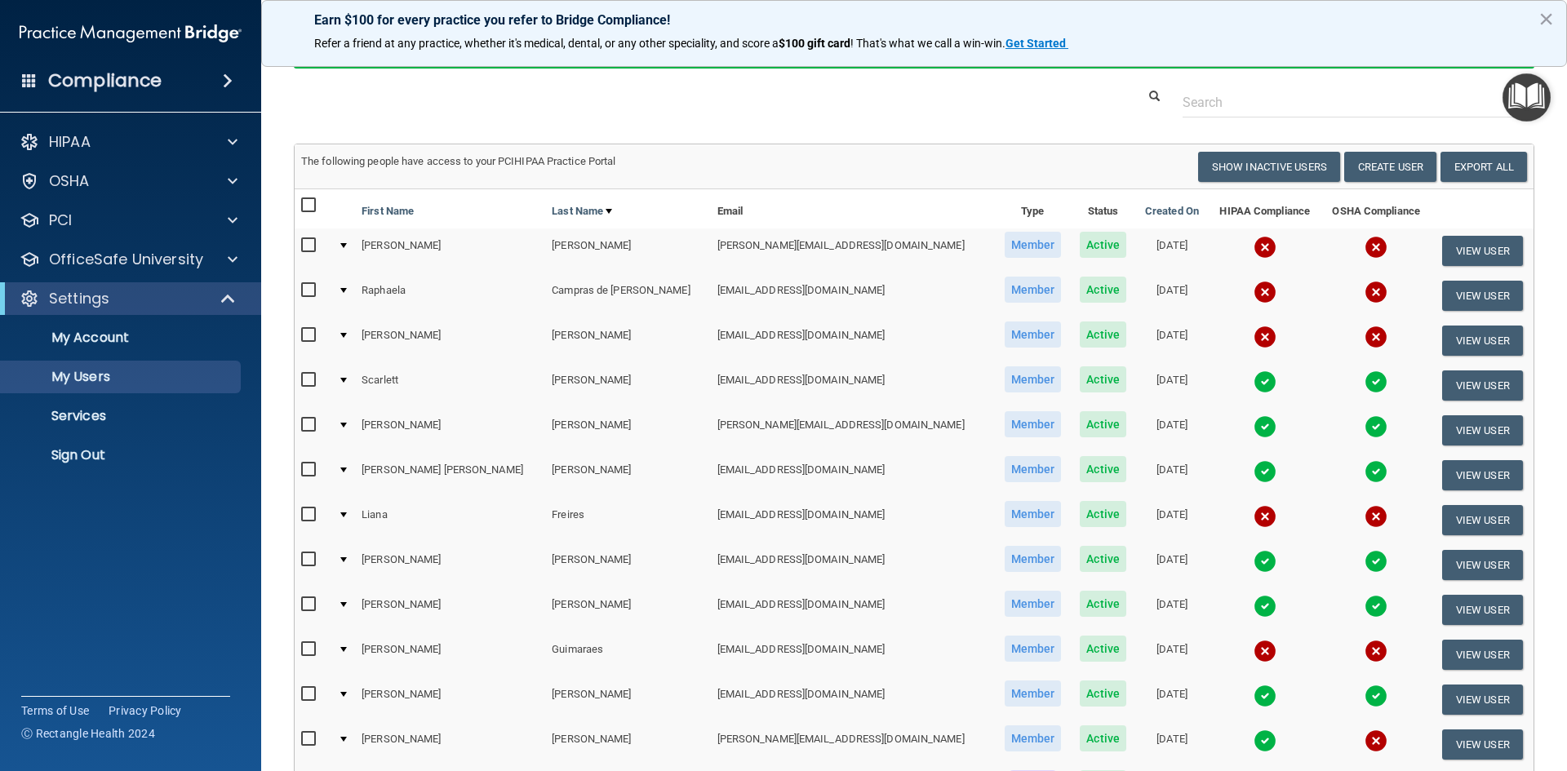
scroll to position [71, 0]
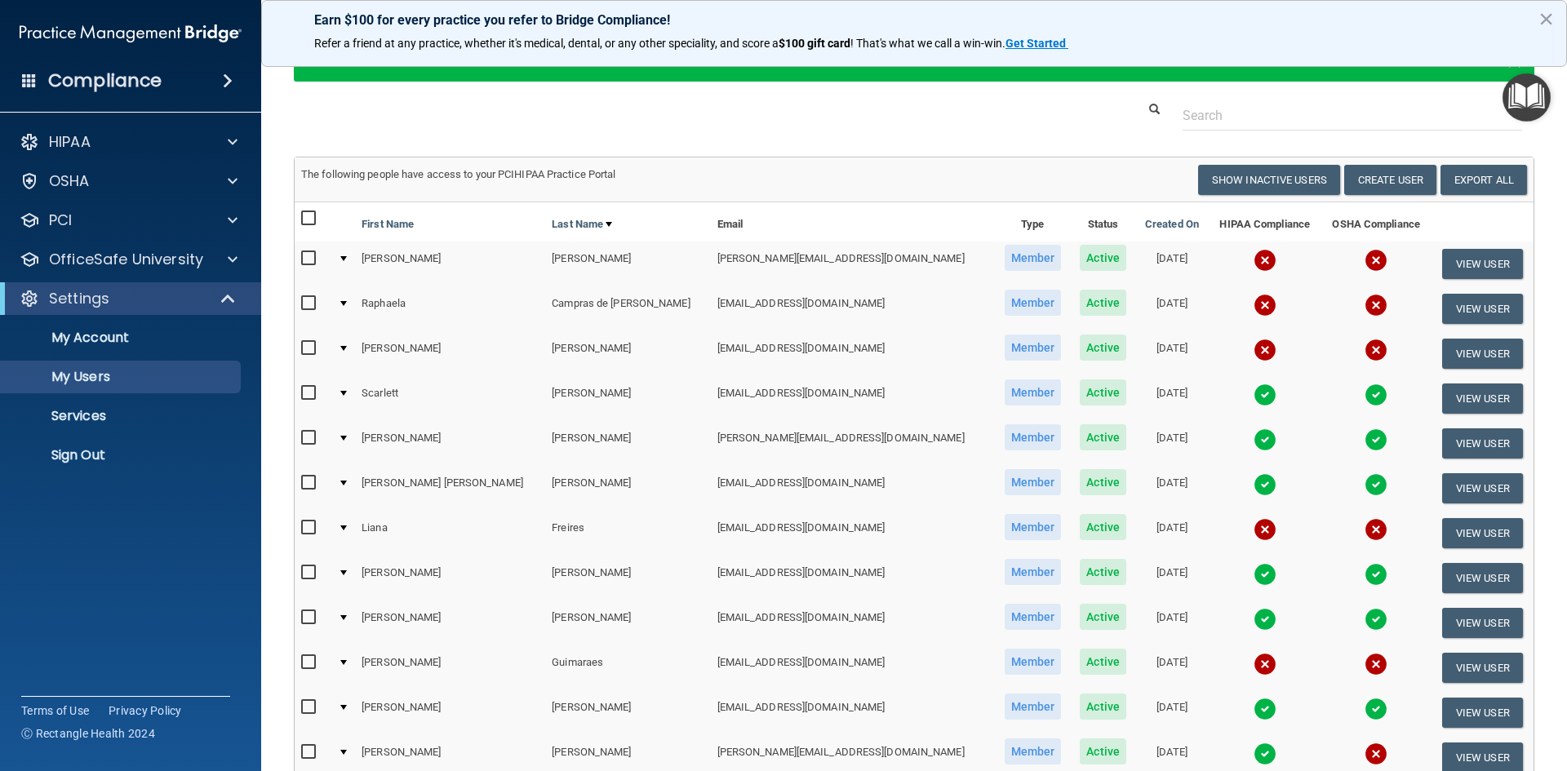
click at [315, 530] on input "checkbox" at bounding box center [310, 528] width 19 height 13
checkbox input "true"
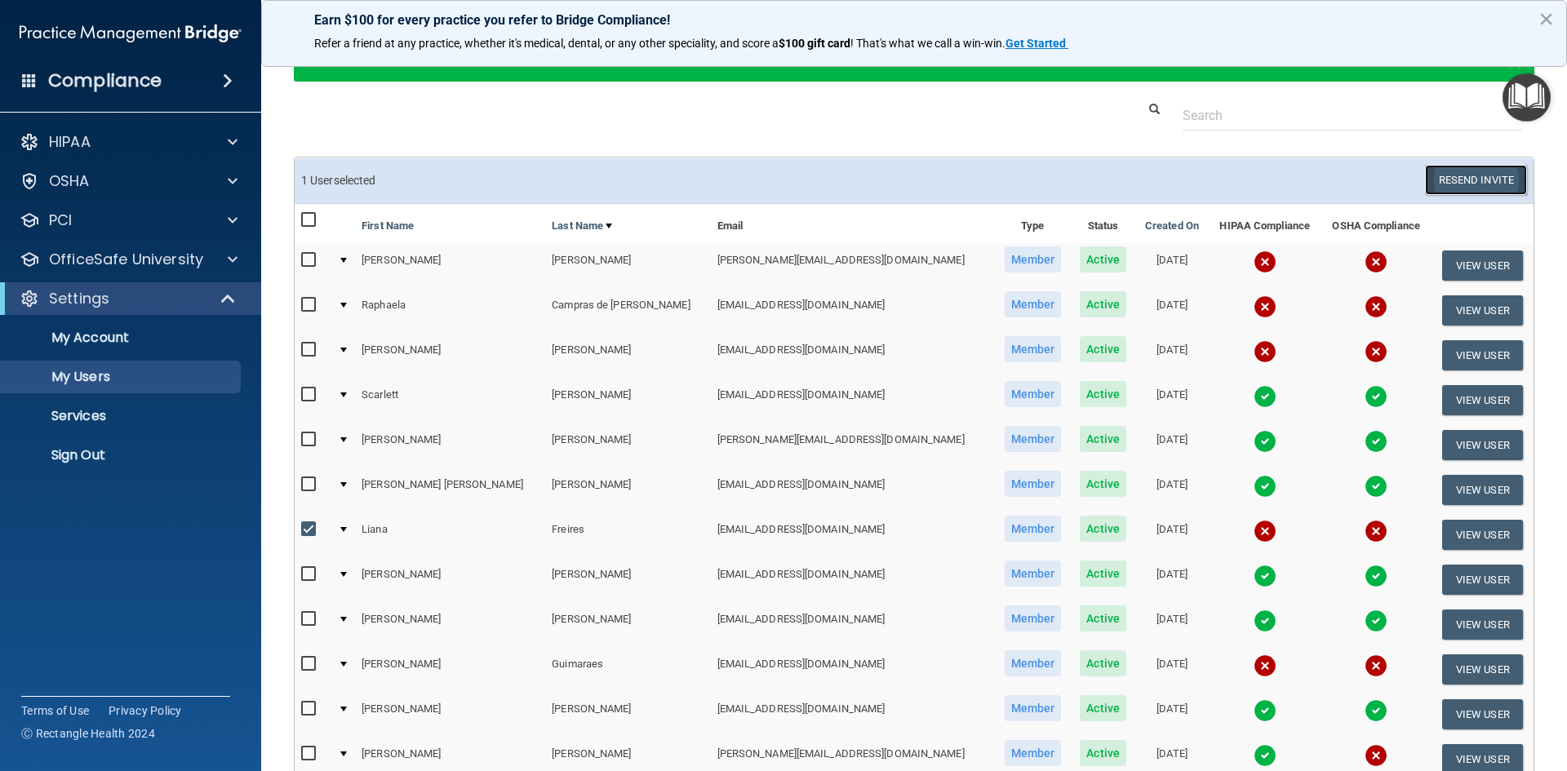
click at [1465, 176] on button "Resend Invite" at bounding box center [1476, 180] width 102 height 30
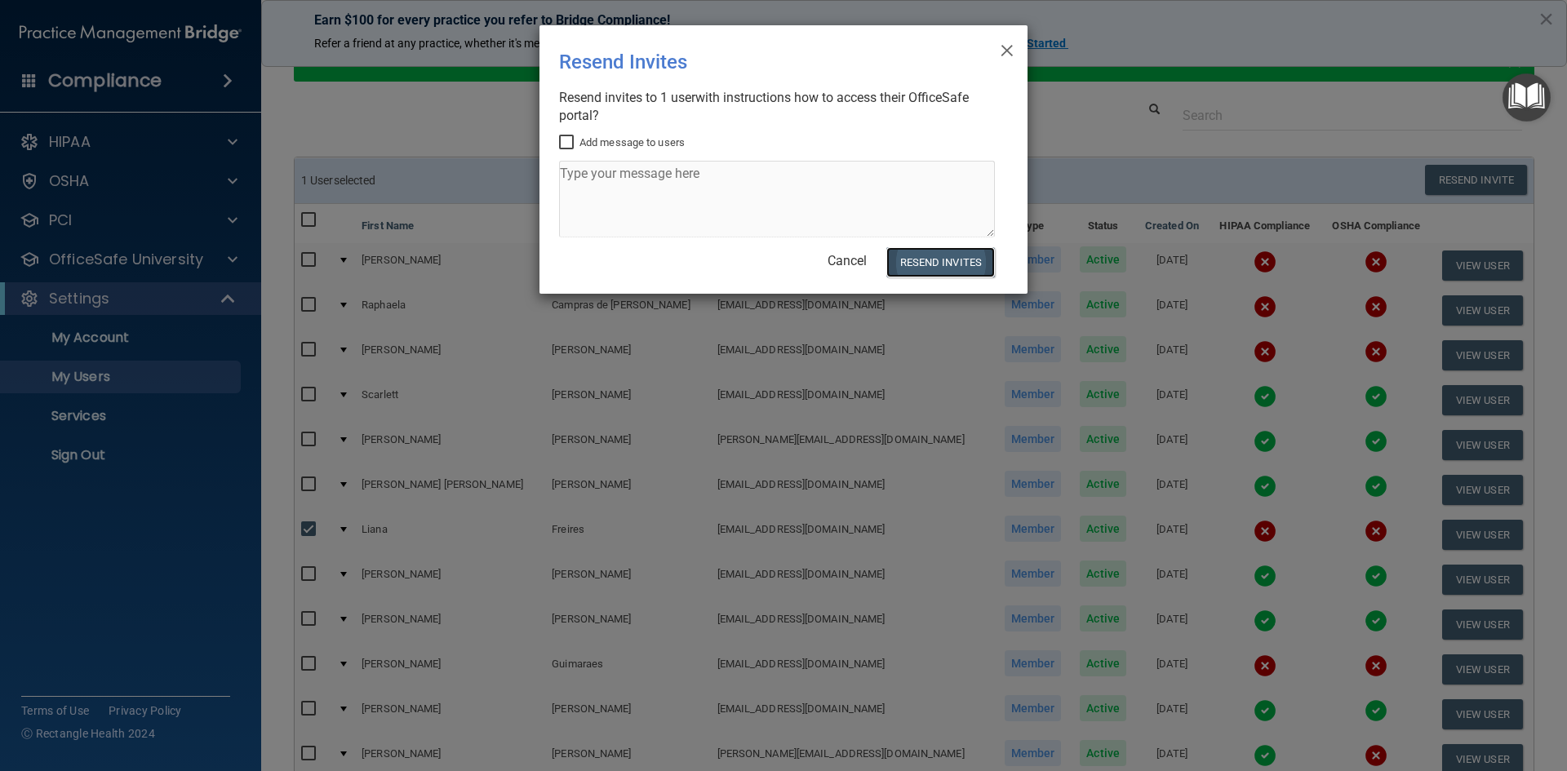
click at [957, 264] on button "Resend Invites" at bounding box center [940, 262] width 109 height 30
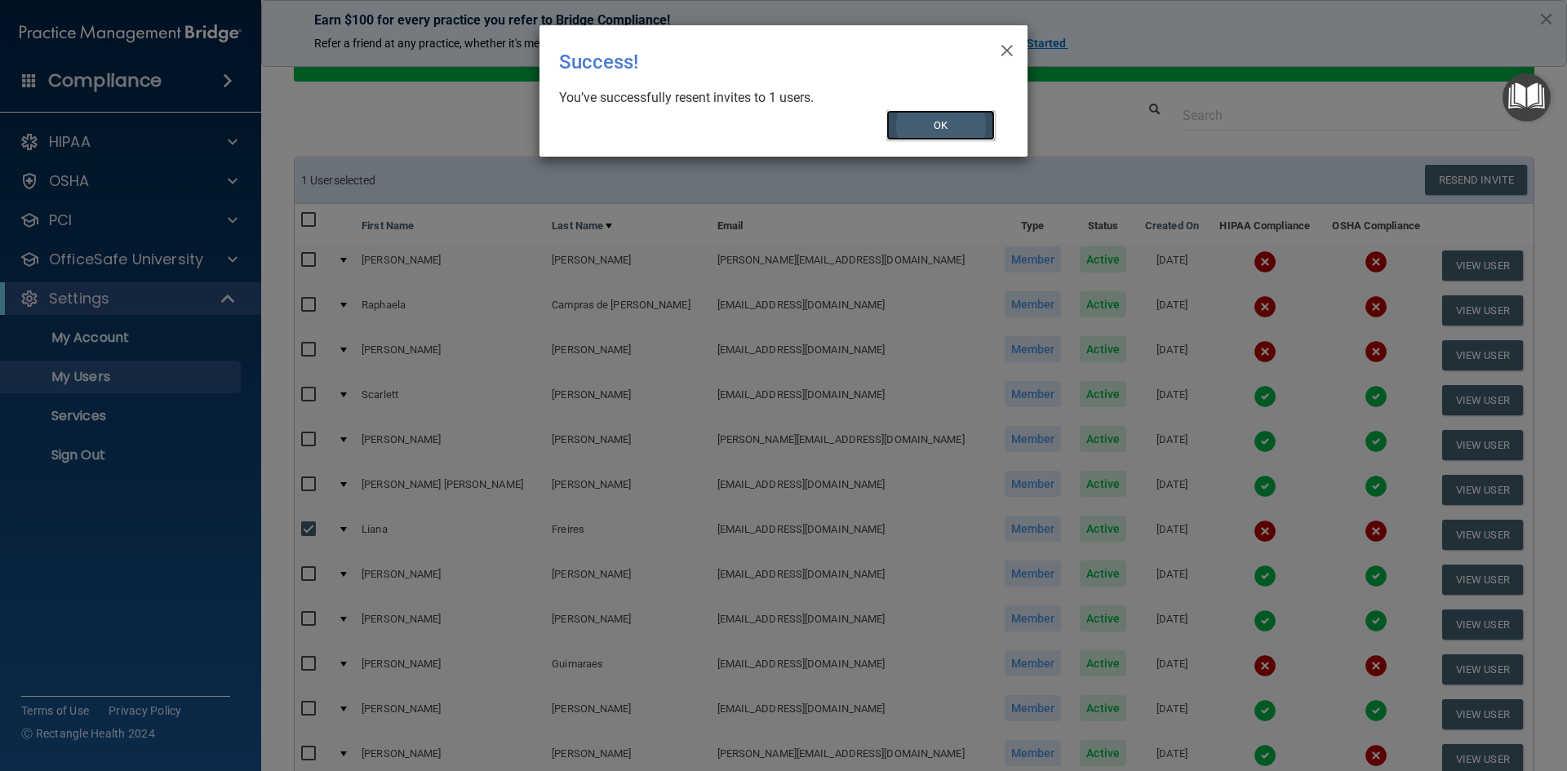
click at [954, 128] on button "OK" at bounding box center [940, 125] width 109 height 30
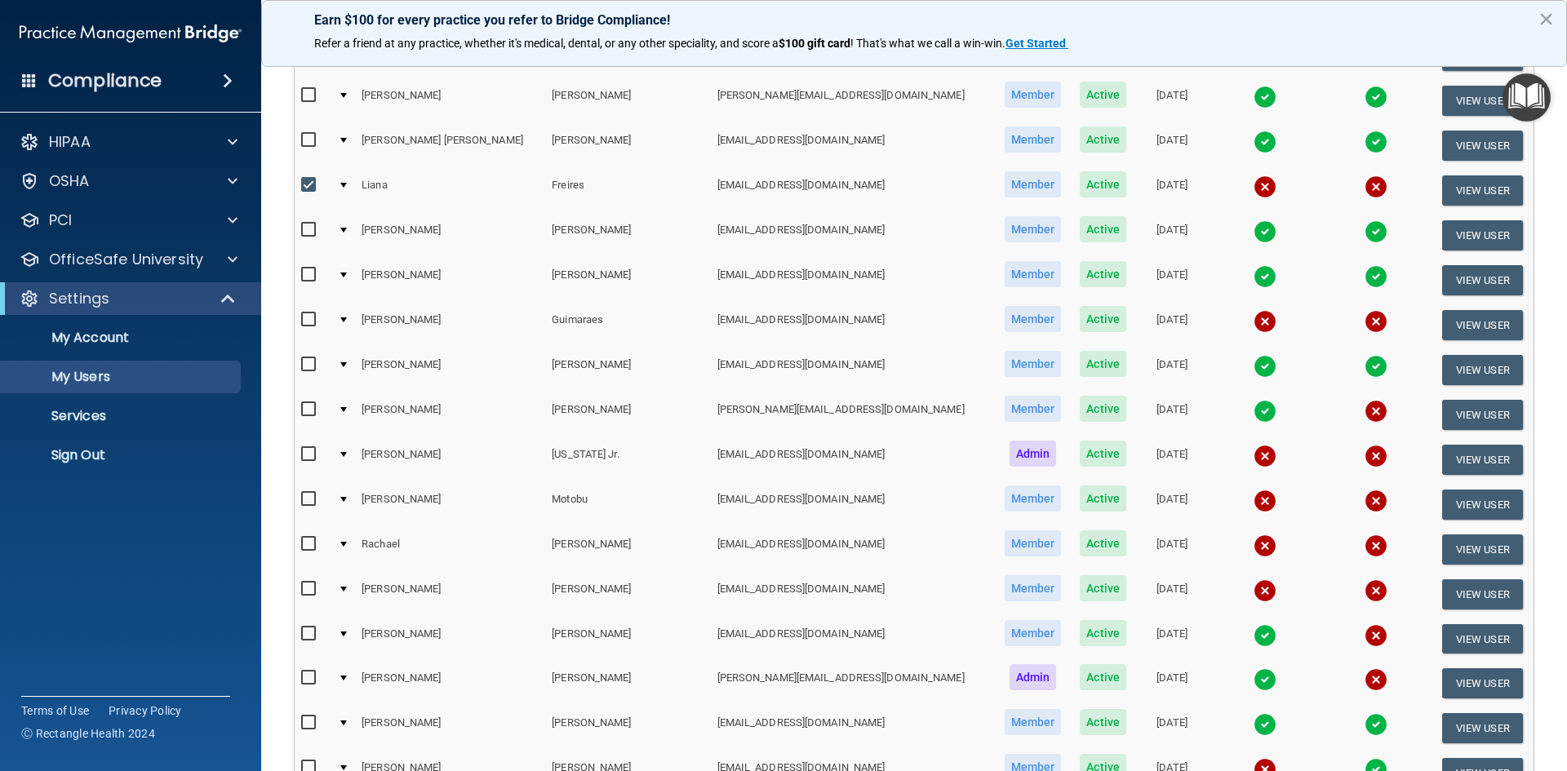
scroll to position [643, 0]
